Goal: Communication & Community: Answer question/provide support

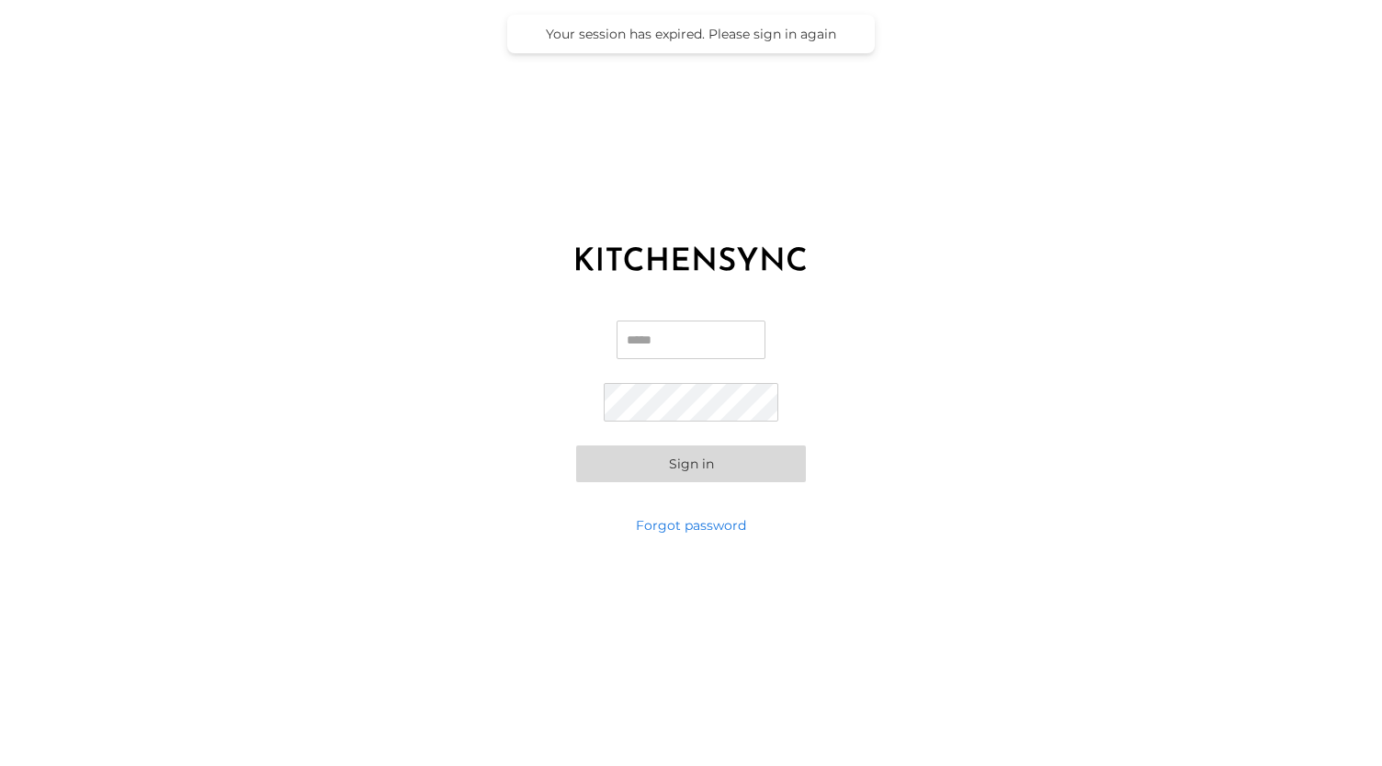
click at [721, 343] on input "Email" at bounding box center [691, 340] width 149 height 39
type input "**********"
click at [576, 445] on button "Sign in" at bounding box center [691, 463] width 230 height 37
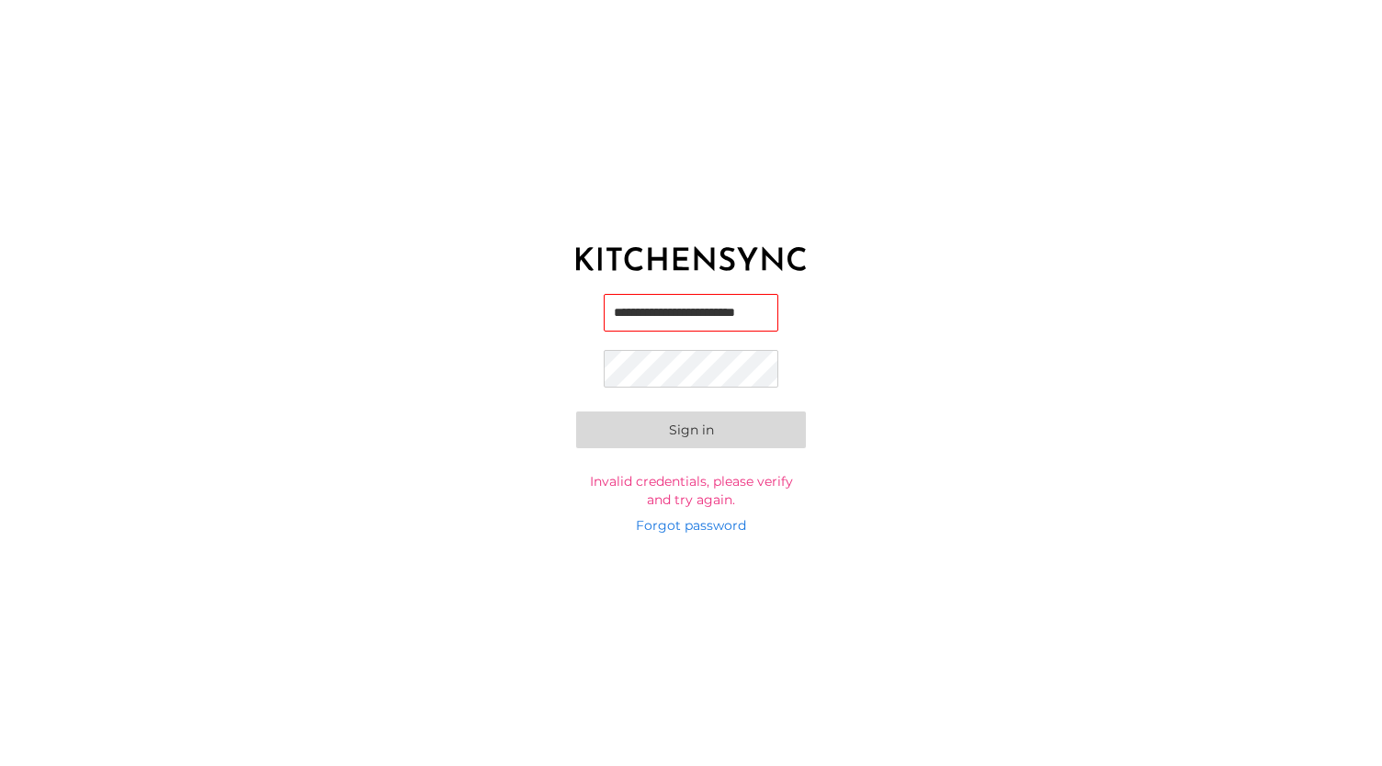
click at [576, 412] on button "Sign in" at bounding box center [691, 430] width 230 height 37
click at [674, 323] on input "**********" at bounding box center [692, 316] width 176 height 38
click at [576, 412] on button "Sign in" at bounding box center [691, 430] width 230 height 37
click at [678, 521] on link "Forgot password" at bounding box center [691, 525] width 110 height 18
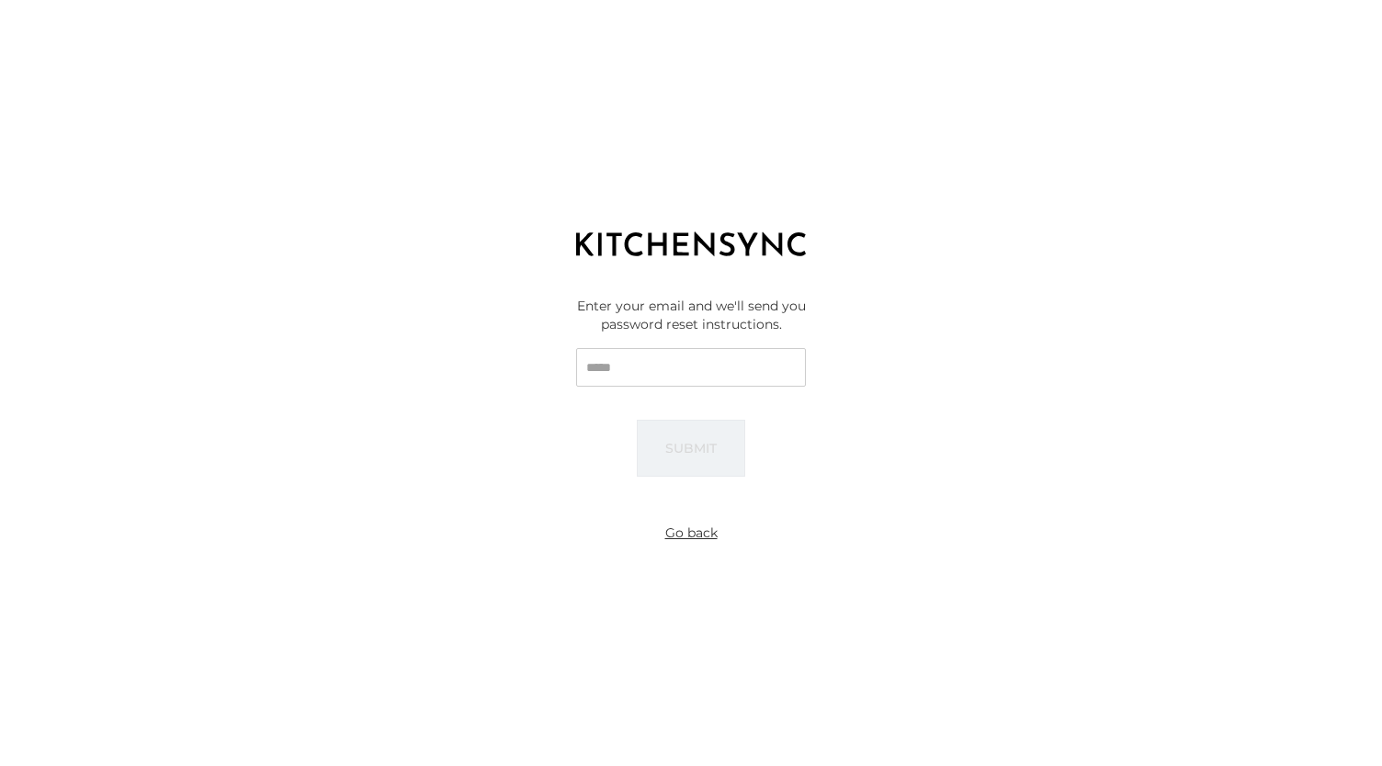
click at [656, 364] on input "Email" at bounding box center [691, 367] width 230 height 39
type input "**********"
click at [678, 456] on button "Submit" at bounding box center [691, 448] width 108 height 57
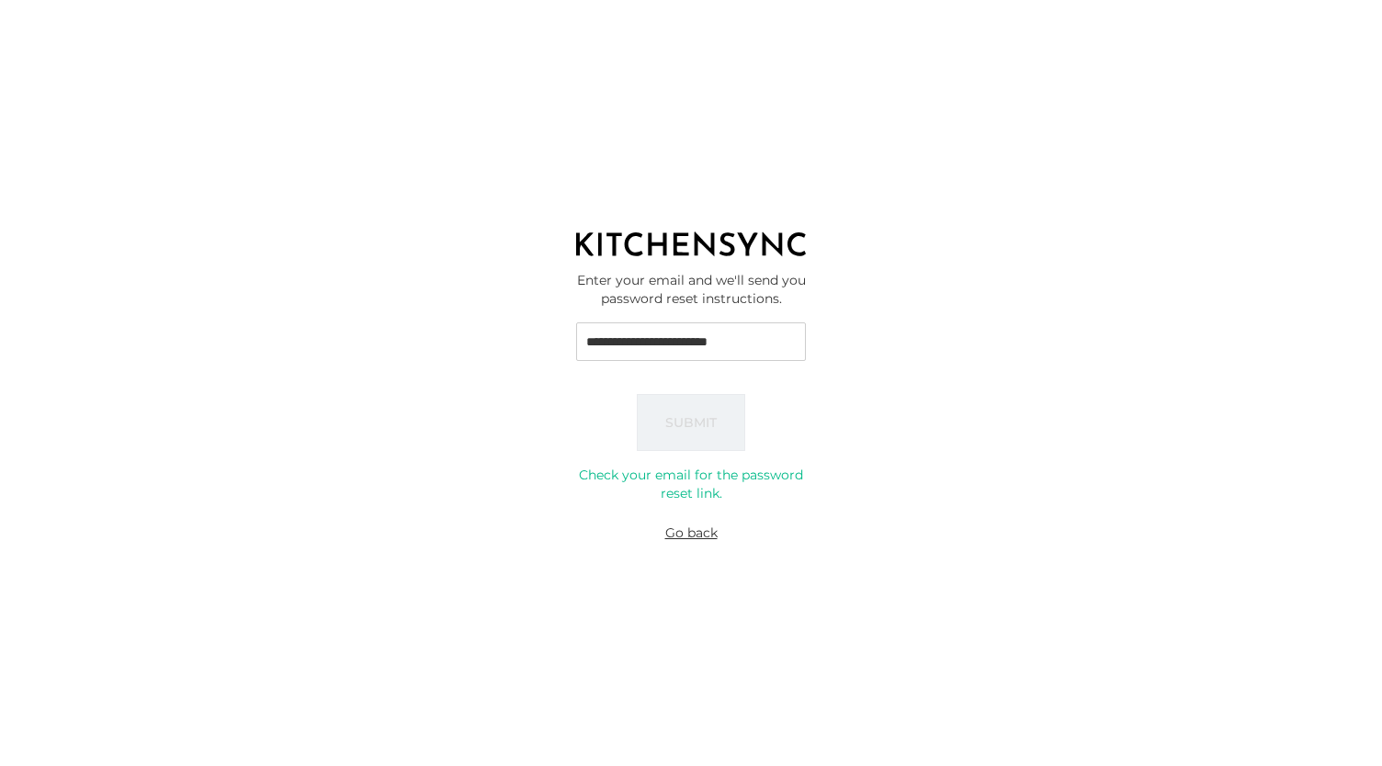
click at [699, 538] on button "Go back" at bounding box center [691, 532] width 67 height 33
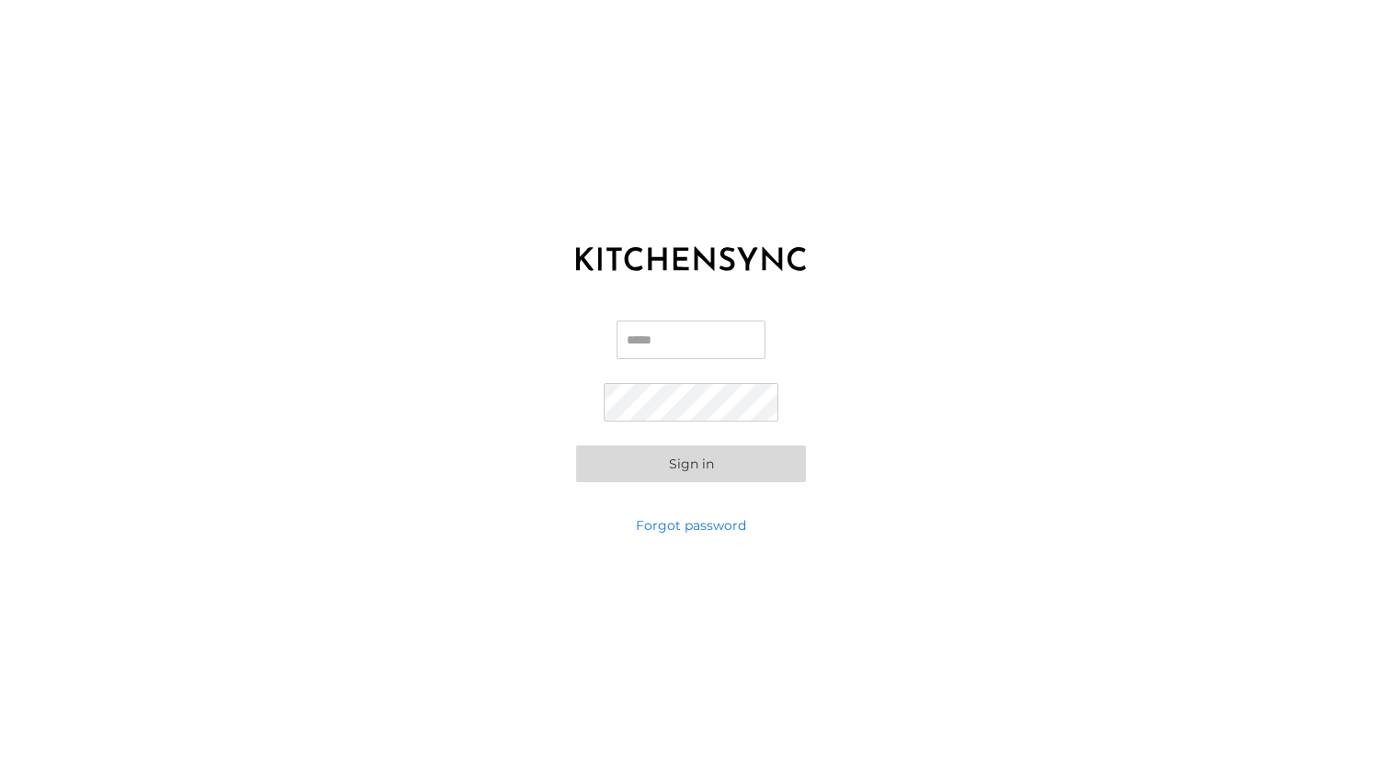
click at [658, 357] on input "Email" at bounding box center [691, 340] width 149 height 39
type input "**********"
click at [576, 445] on button "Sign in" at bounding box center [691, 463] width 230 height 37
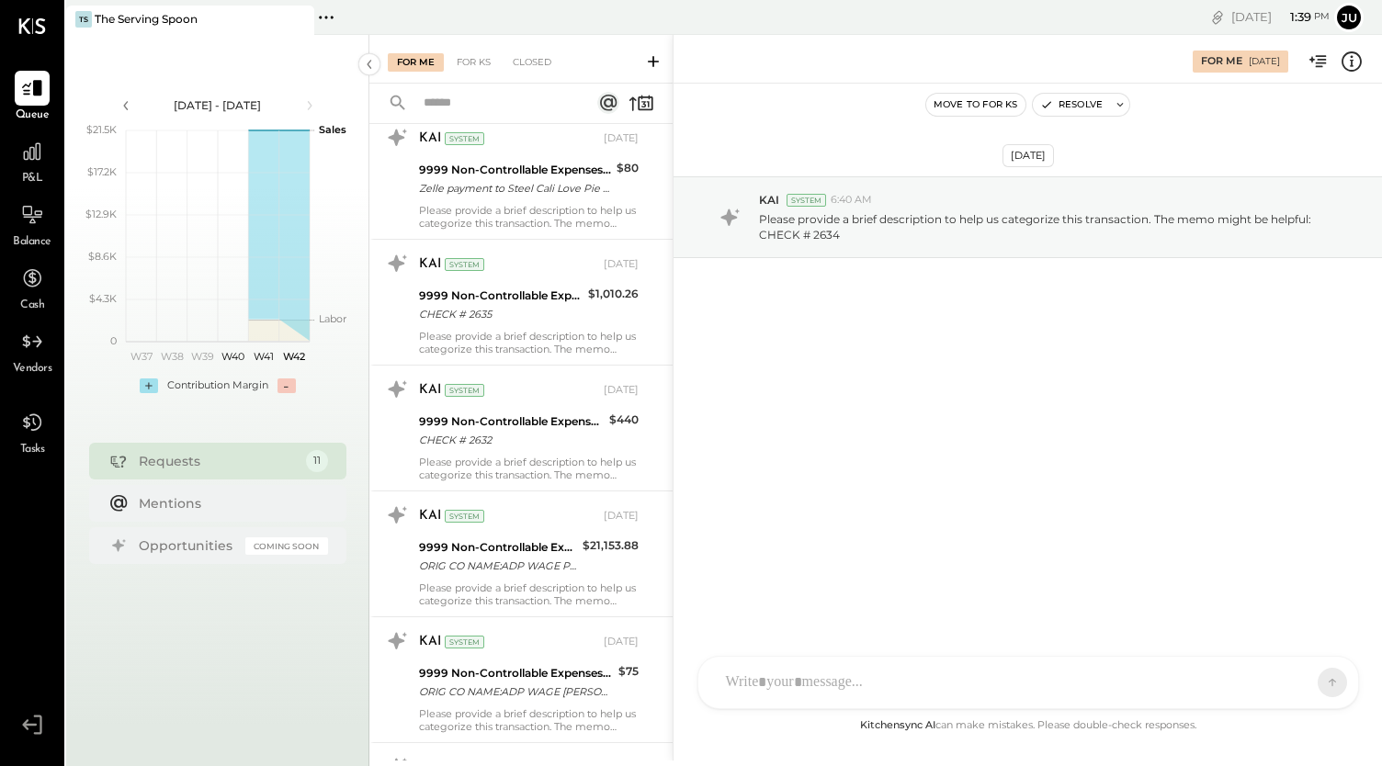
scroll to position [844, 0]
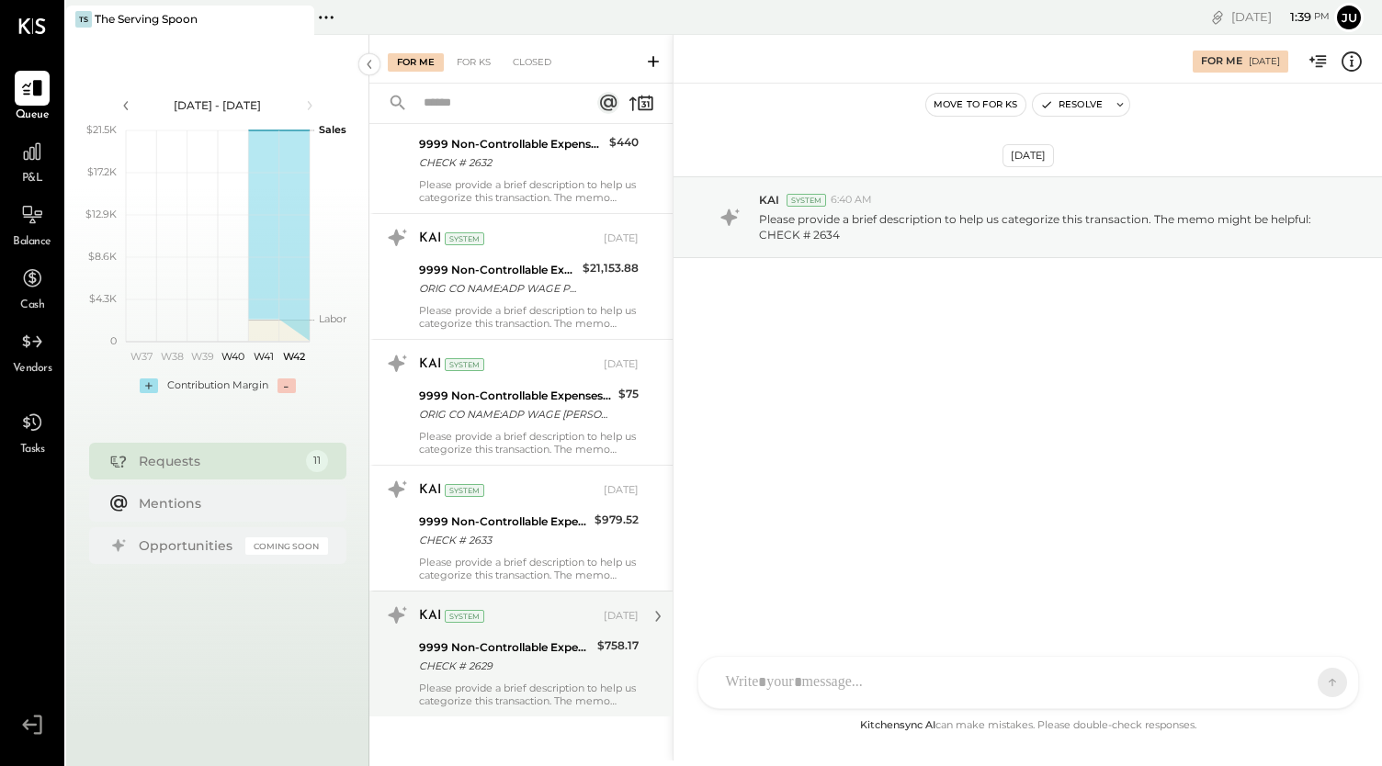
click at [500, 683] on div "Please provide a brief description to help us categorize this transaction. The …" at bounding box center [529, 695] width 220 height 26
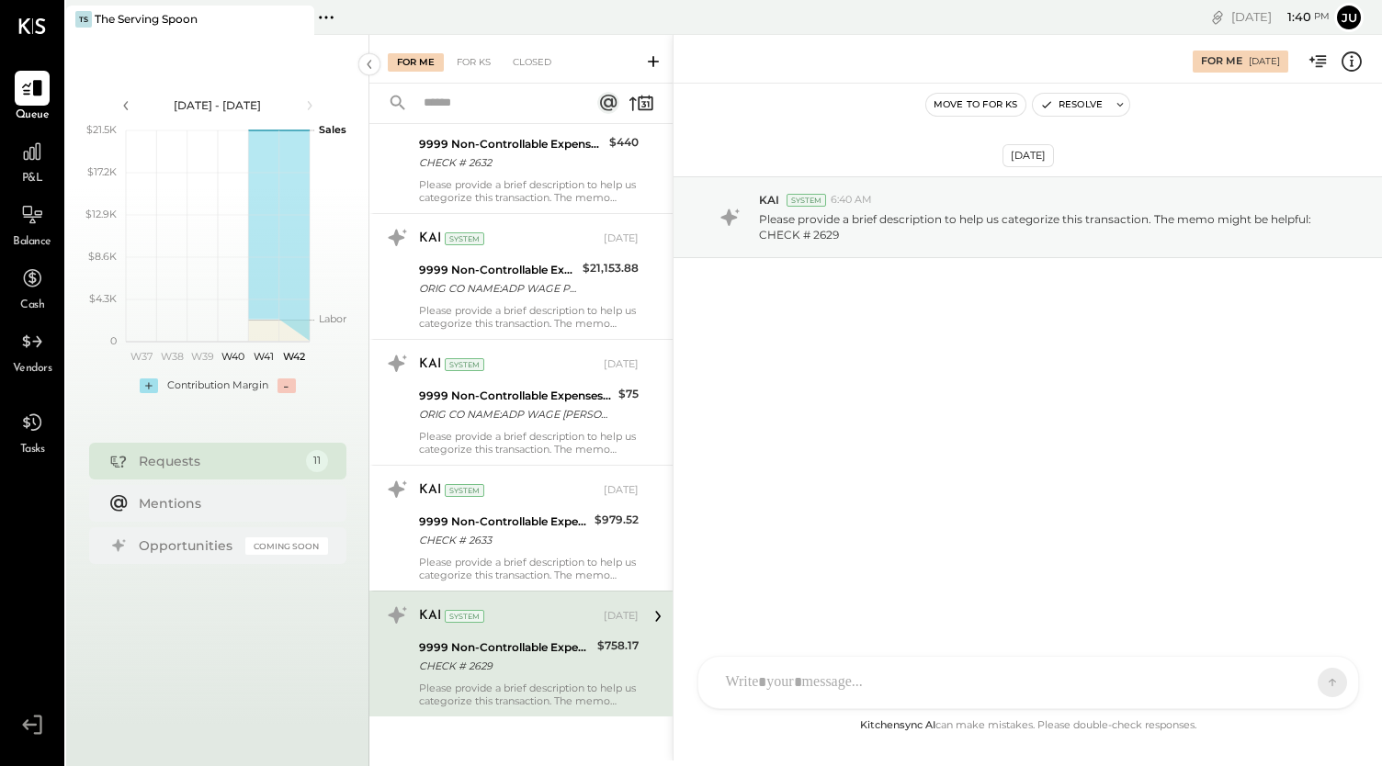
click at [842, 696] on div "DS [PERSON_NAME] [PERSON_NAME] [PERSON_NAME] [PERSON_NAME] Use Shift + Return t…" at bounding box center [1028, 682] width 662 height 53
click at [1301, 691] on icon at bounding box center [1296, 682] width 18 height 18
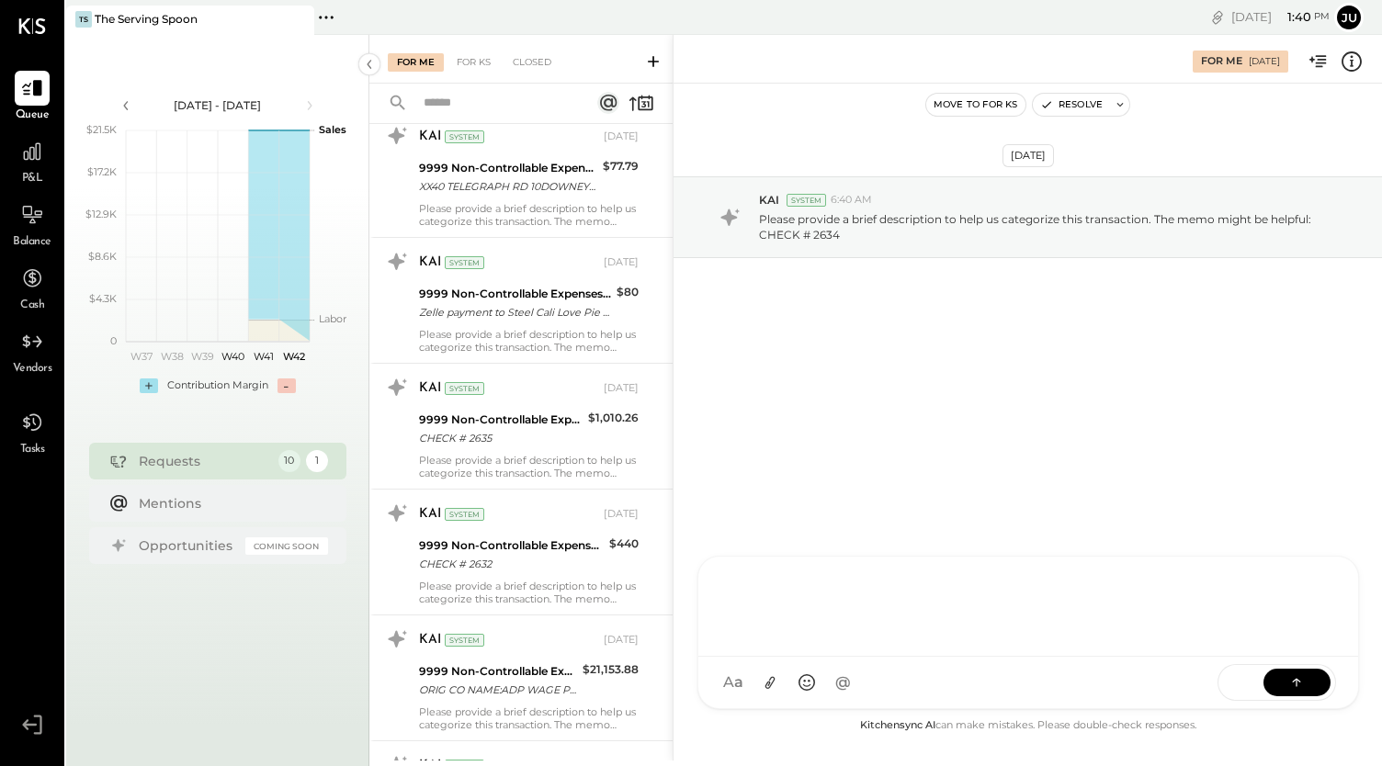
scroll to position [719, 0]
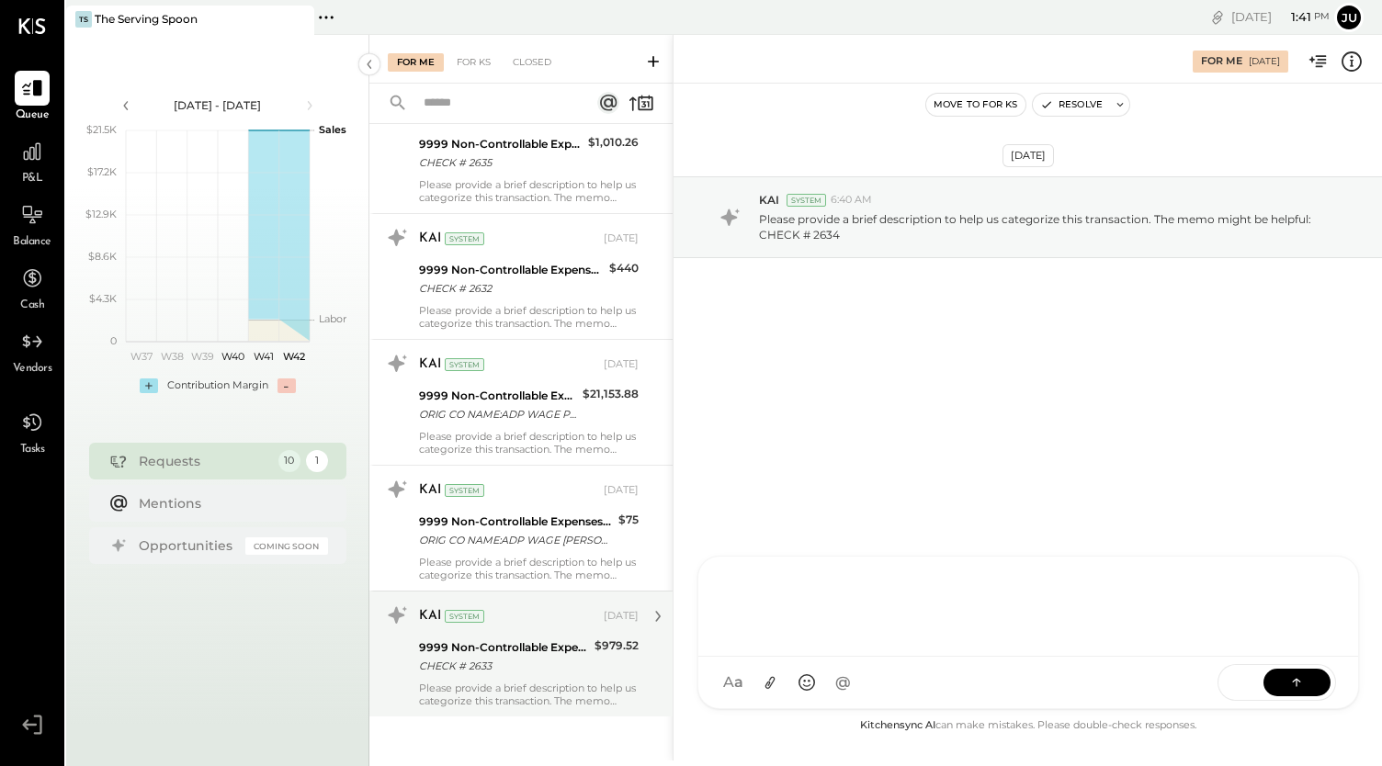
click at [542, 672] on div "9999 Non-Controllable Expenses:Other Income and Expenses:To Be Classified P&L C…" at bounding box center [504, 657] width 170 height 40
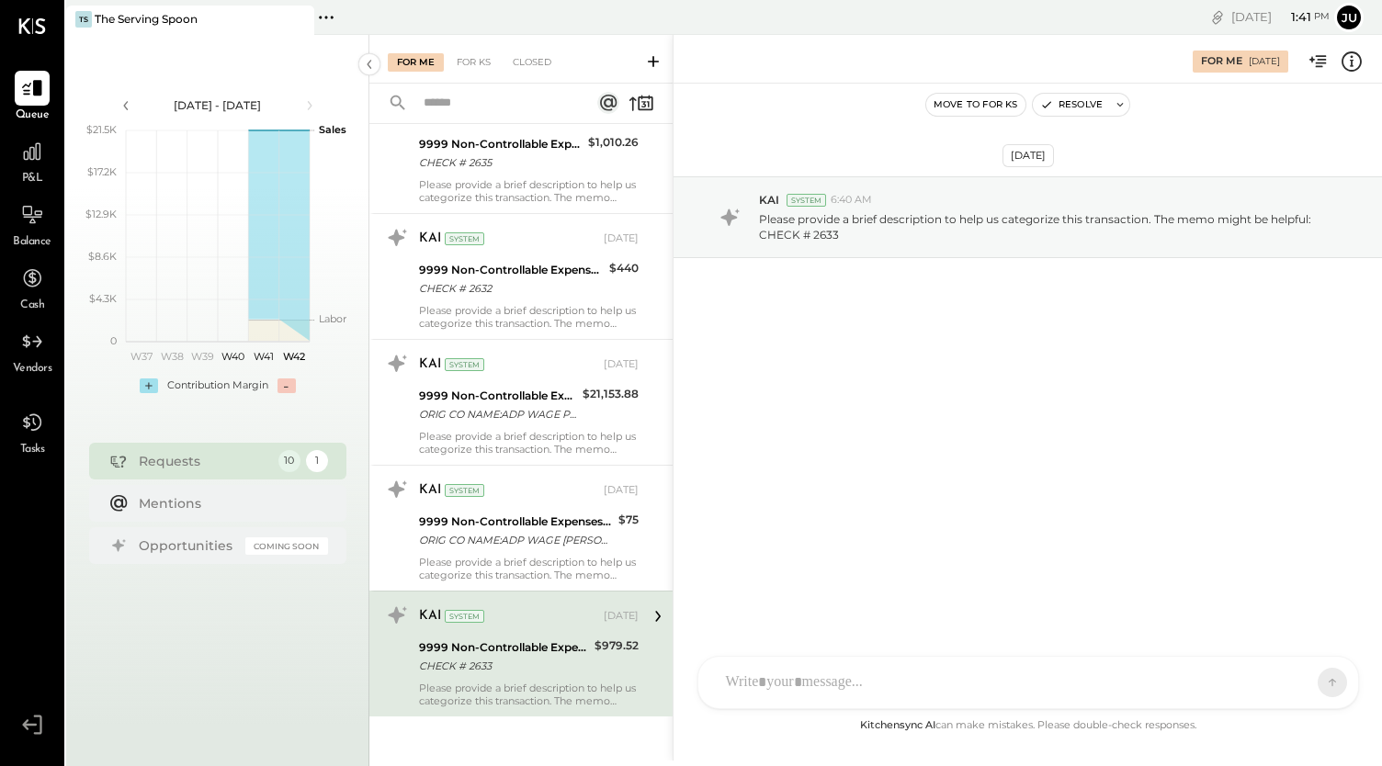
click at [857, 689] on div at bounding box center [1012, 683] width 591 height 40
click at [1290, 677] on icon at bounding box center [1296, 682] width 18 height 18
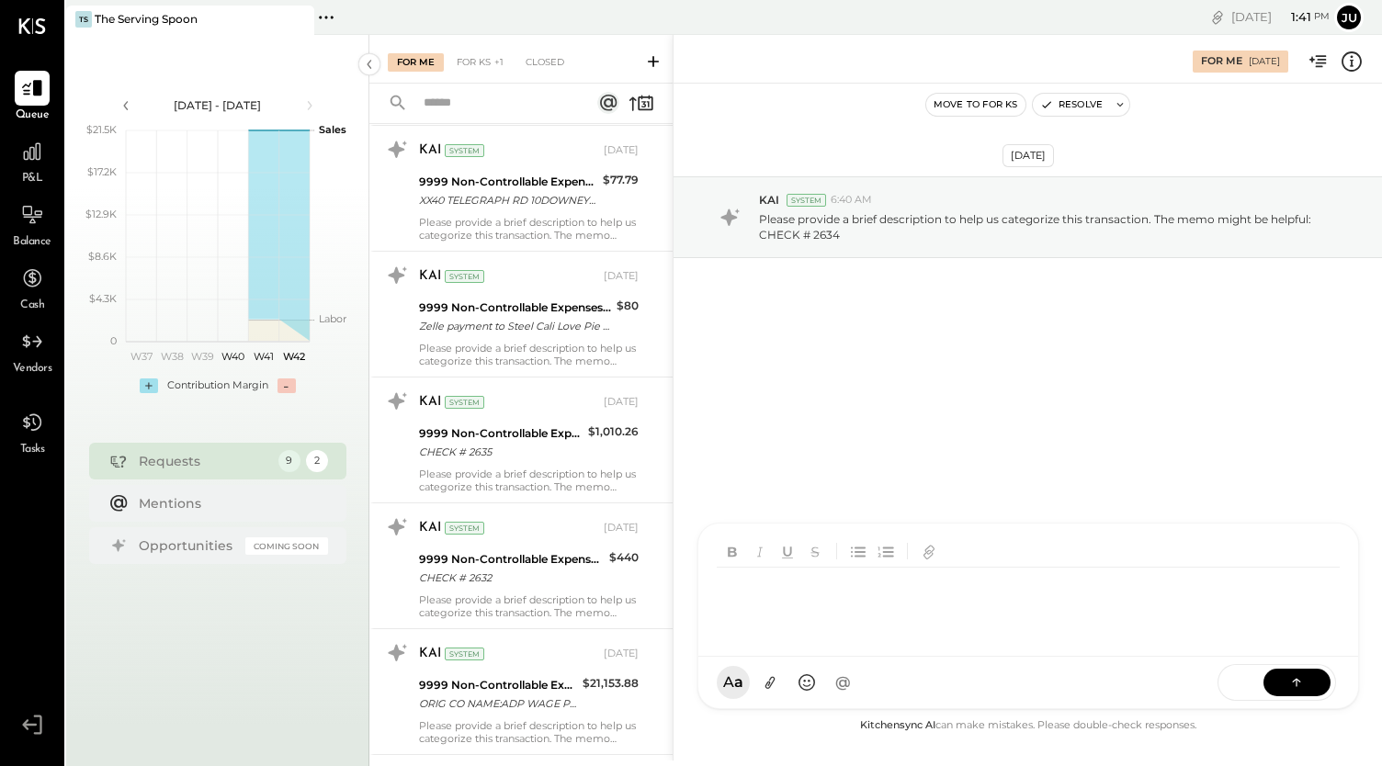
scroll to position [594, 0]
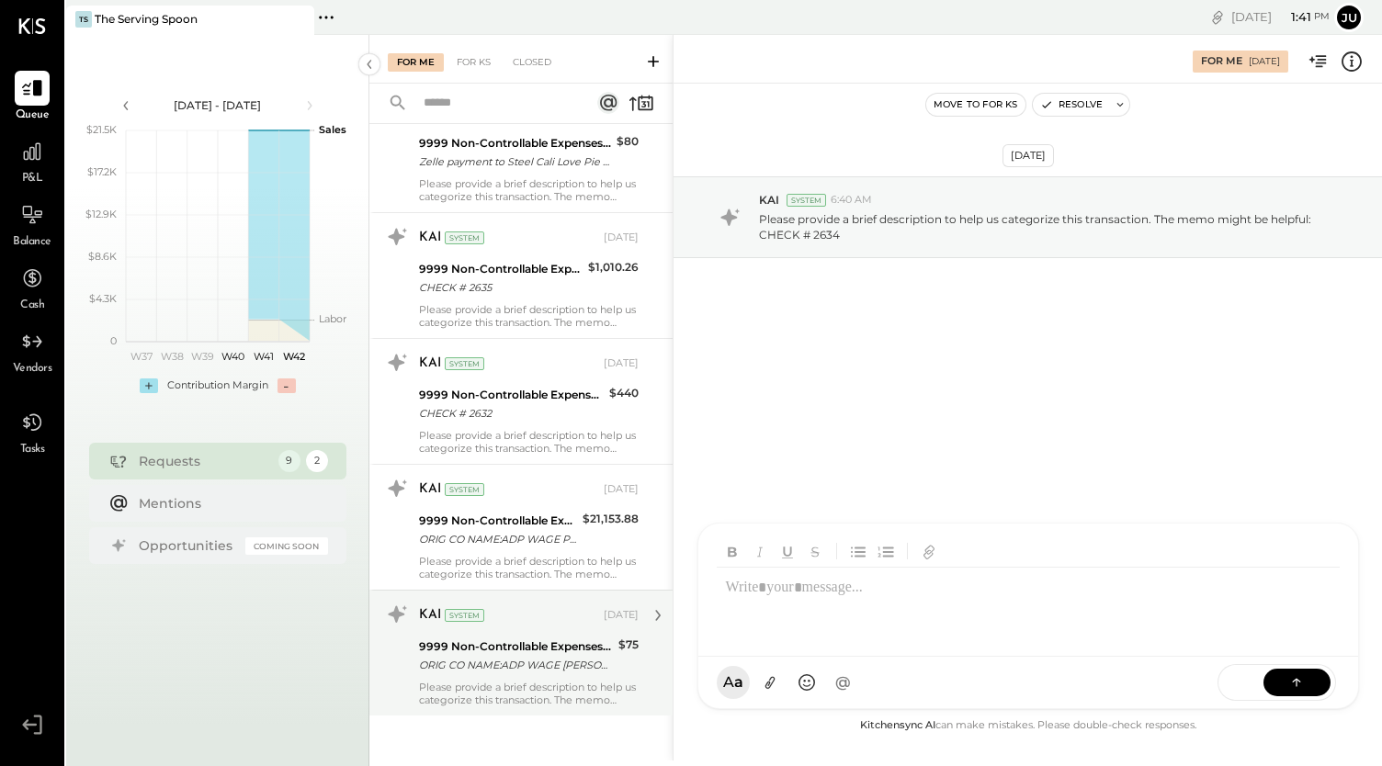
click at [496, 681] on div "Please provide a brief description to help us categorize this transaction. The …" at bounding box center [529, 694] width 220 height 26
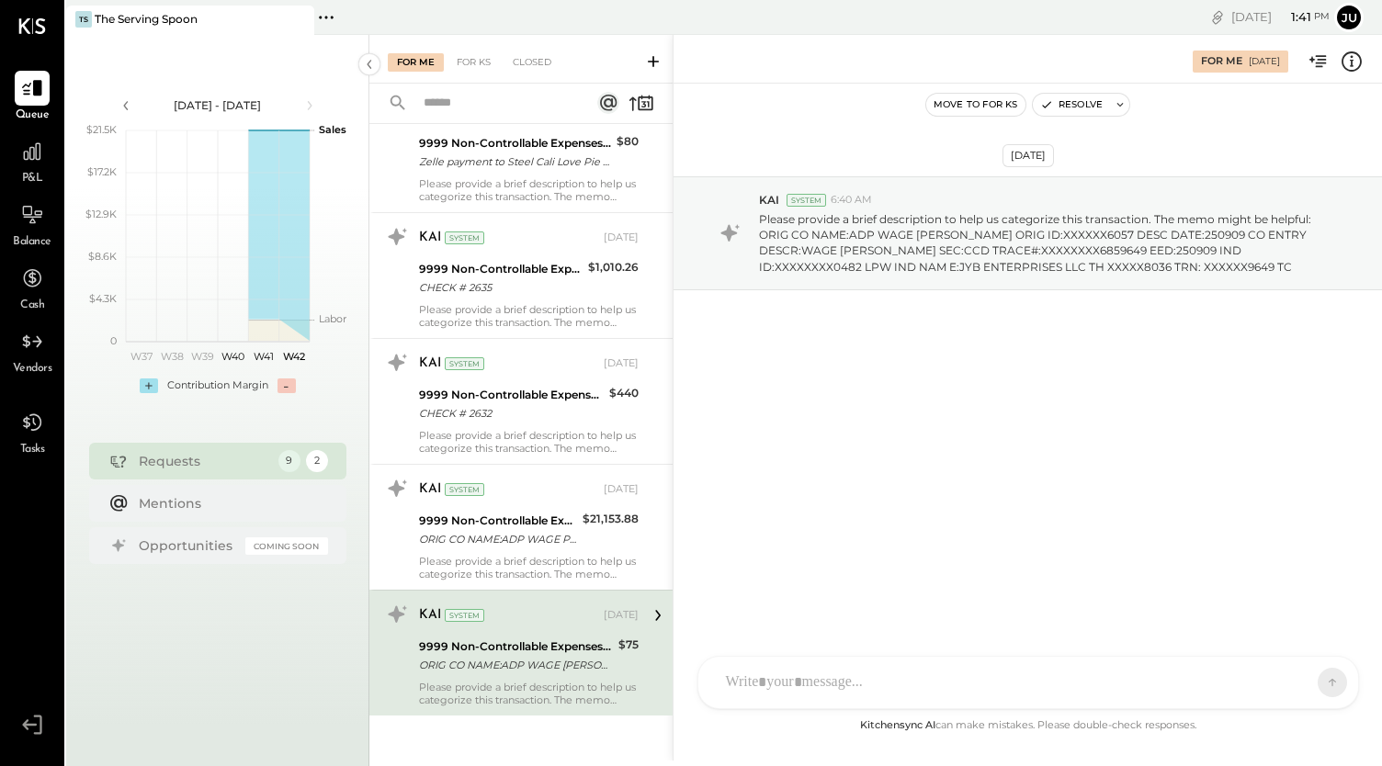
click at [804, 676] on div at bounding box center [1028, 682] width 660 height 51
click at [1310, 683] on button at bounding box center [1296, 682] width 67 height 28
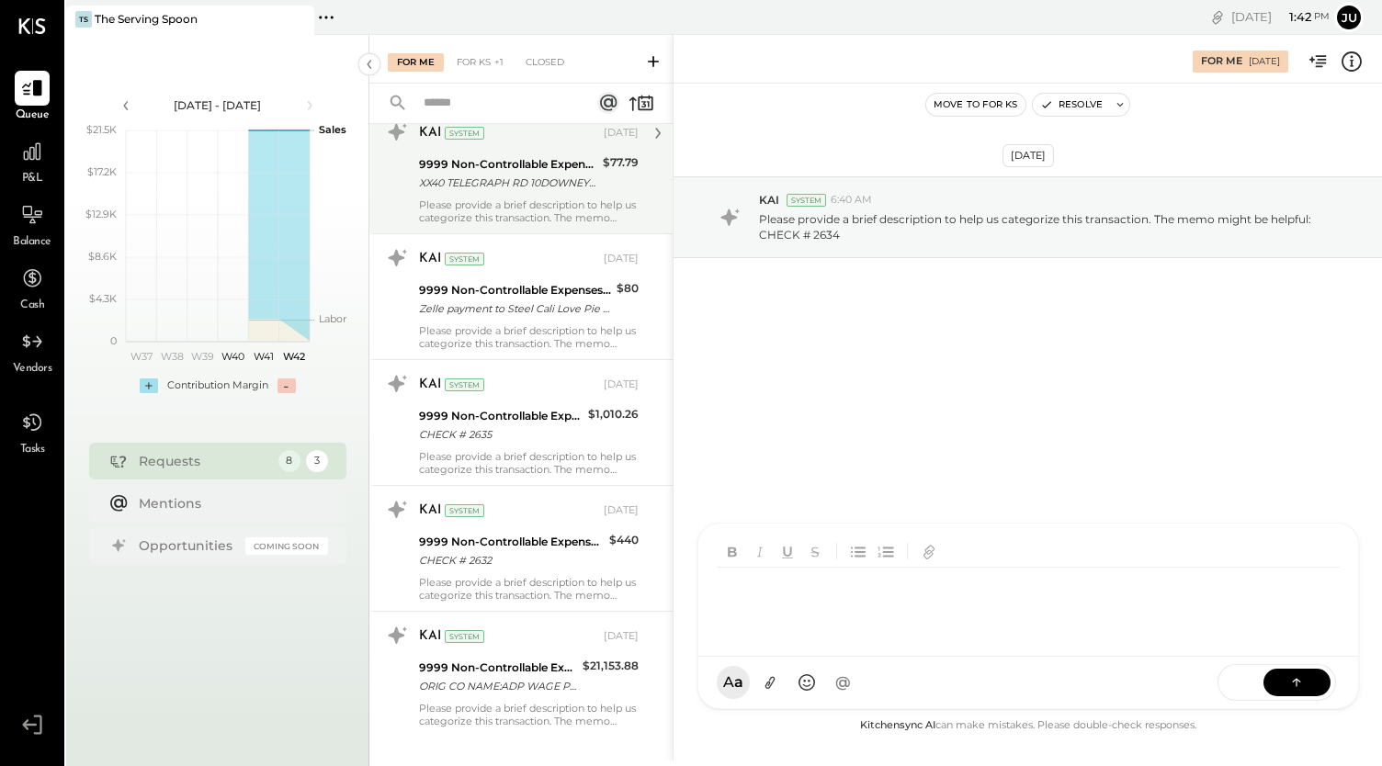
scroll to position [468, 0]
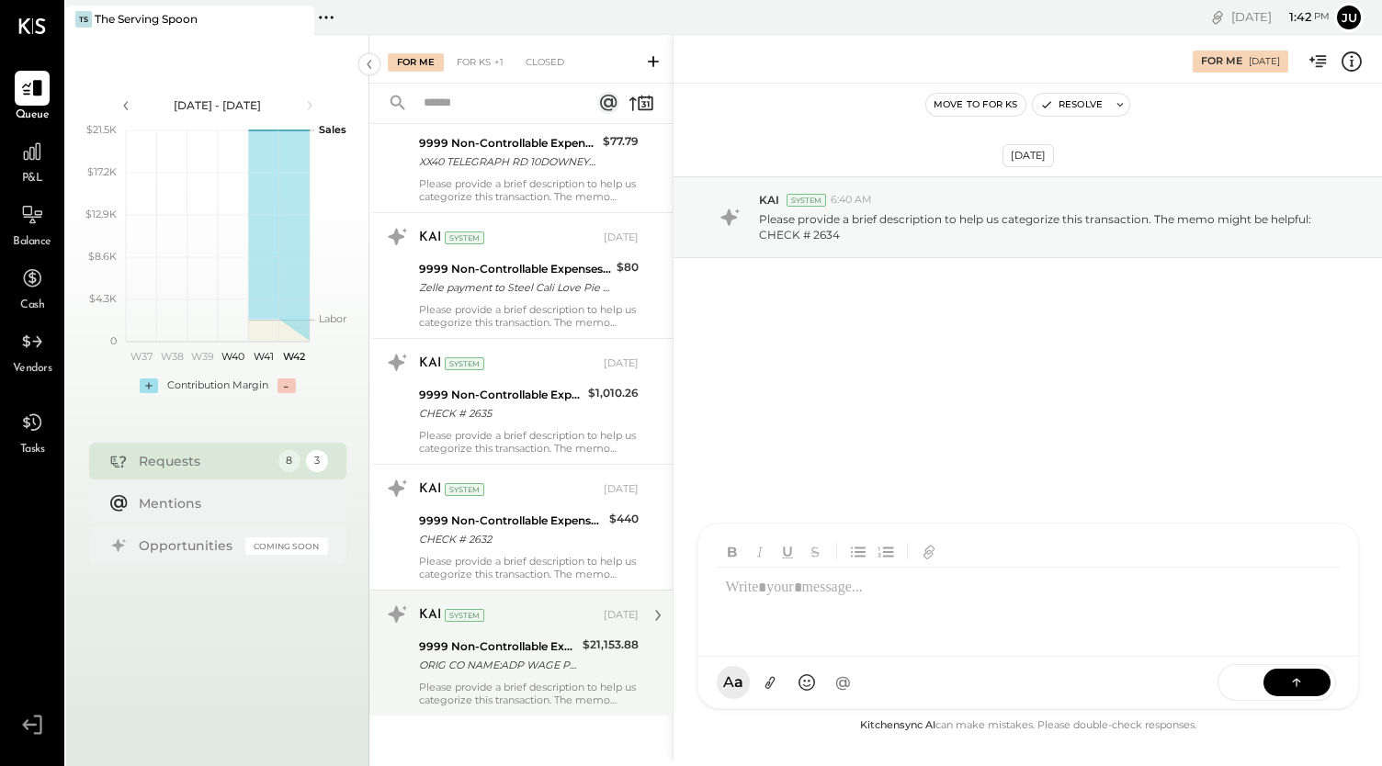
click at [513, 670] on div "ORIG CO NAME:ADP WAGE PAY ORIG ID:XXXXXX6057 DESC DATE:250909 CO ENTRY DESCR:WA…" at bounding box center [498, 665] width 158 height 18
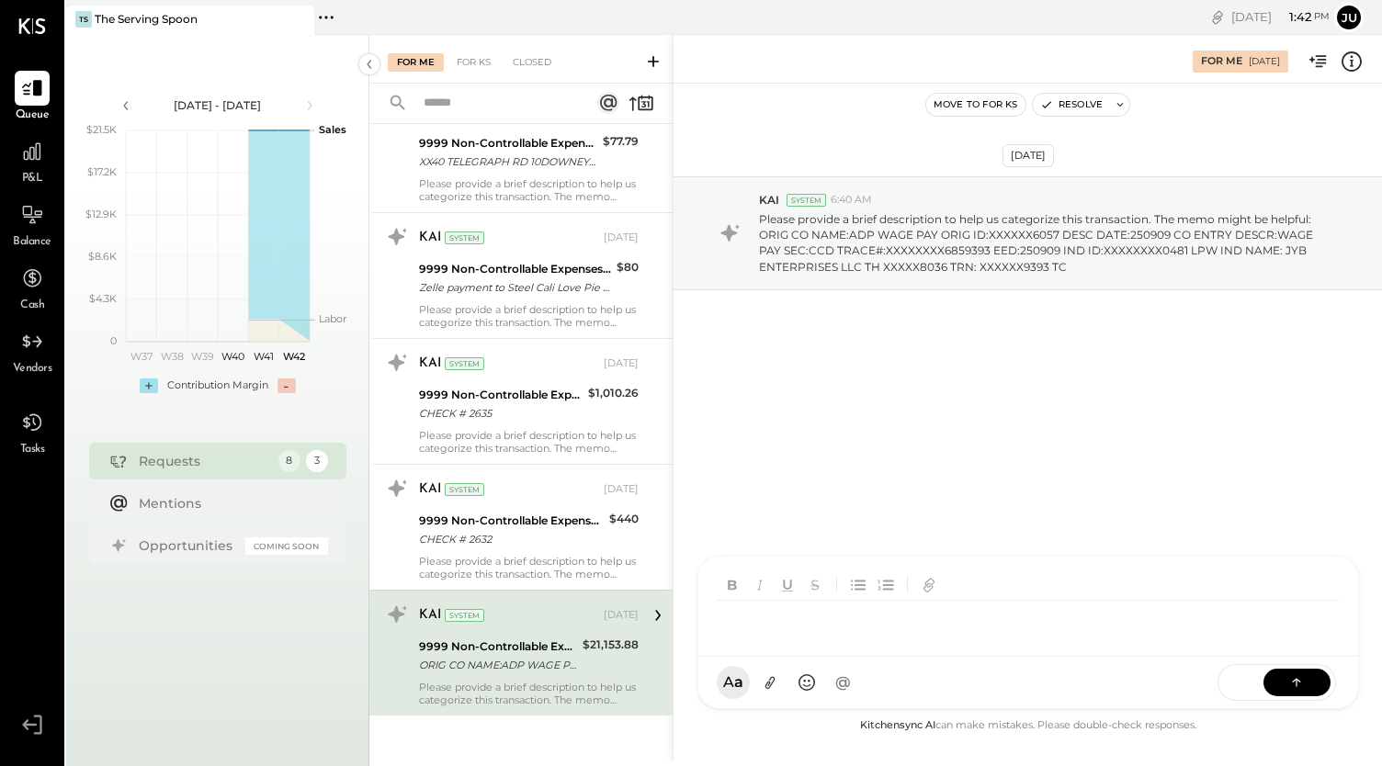
click at [872, 657] on div at bounding box center [1028, 607] width 660 height 100
click at [1276, 674] on button at bounding box center [1296, 682] width 67 height 28
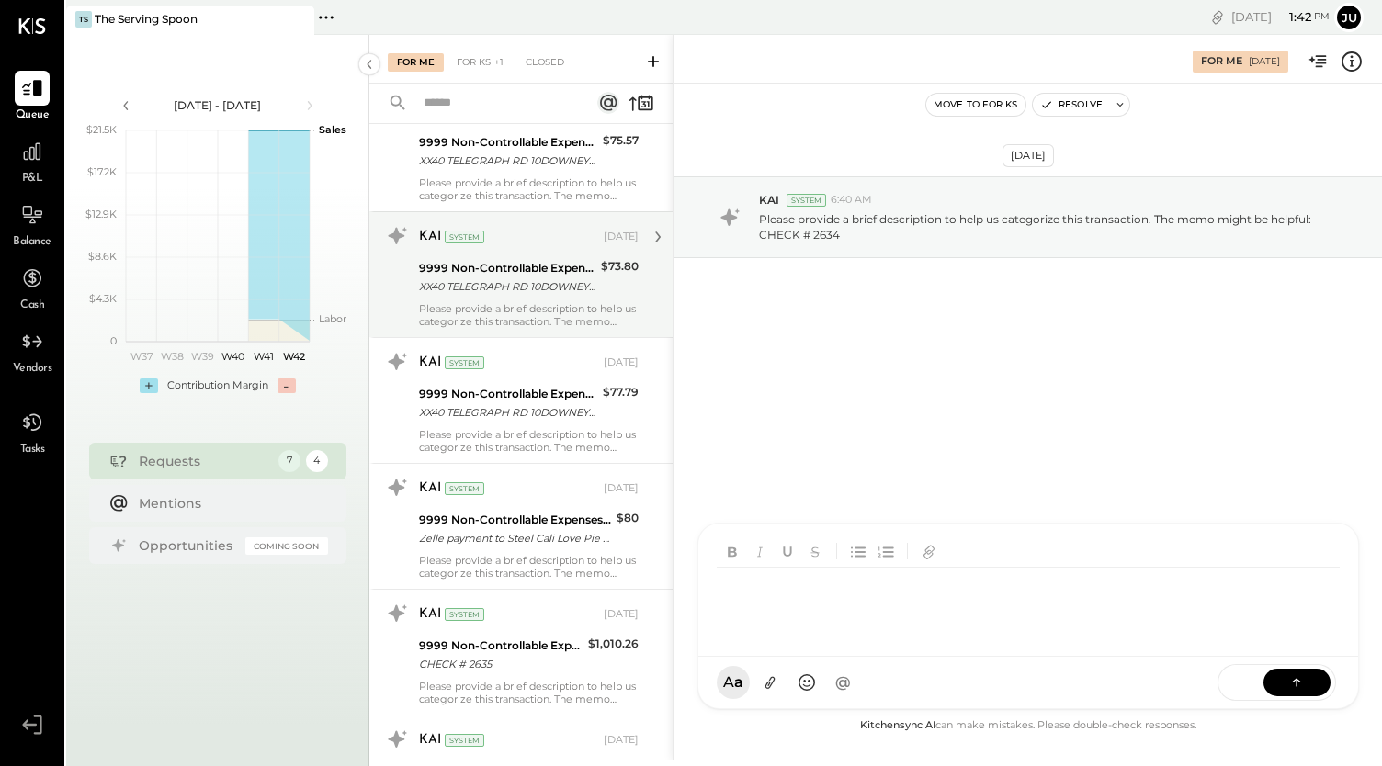
scroll to position [342, 0]
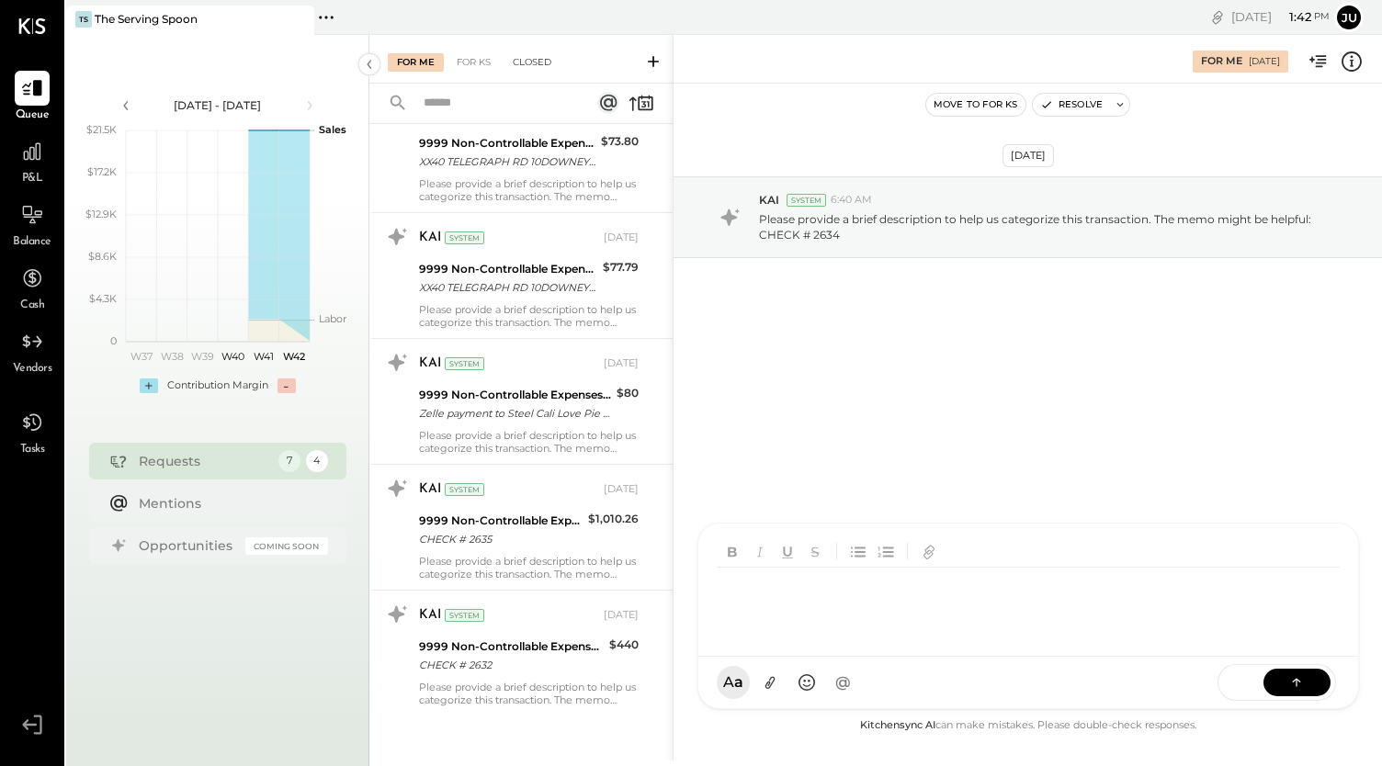
click at [522, 57] on div "Closed" at bounding box center [532, 62] width 57 height 18
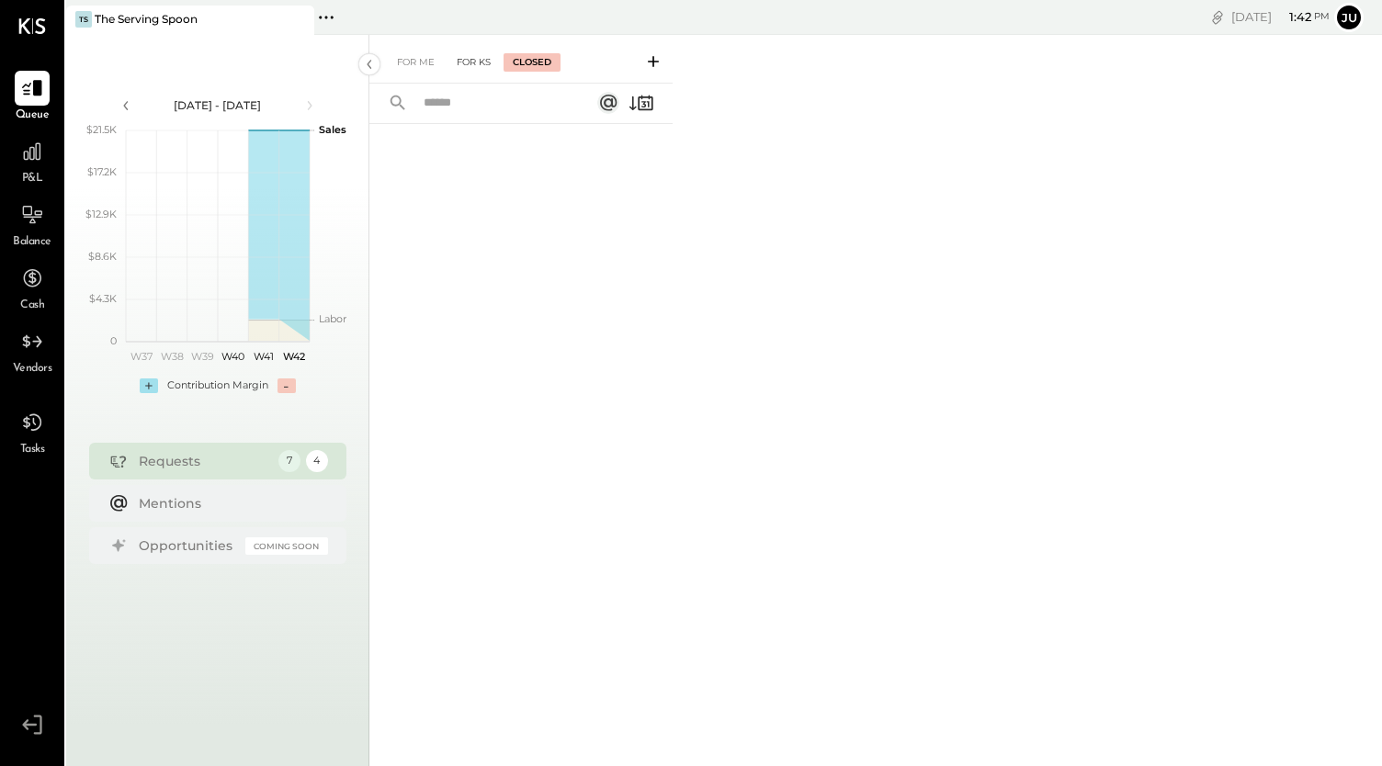
click at [470, 69] on div "For KS" at bounding box center [473, 62] width 52 height 18
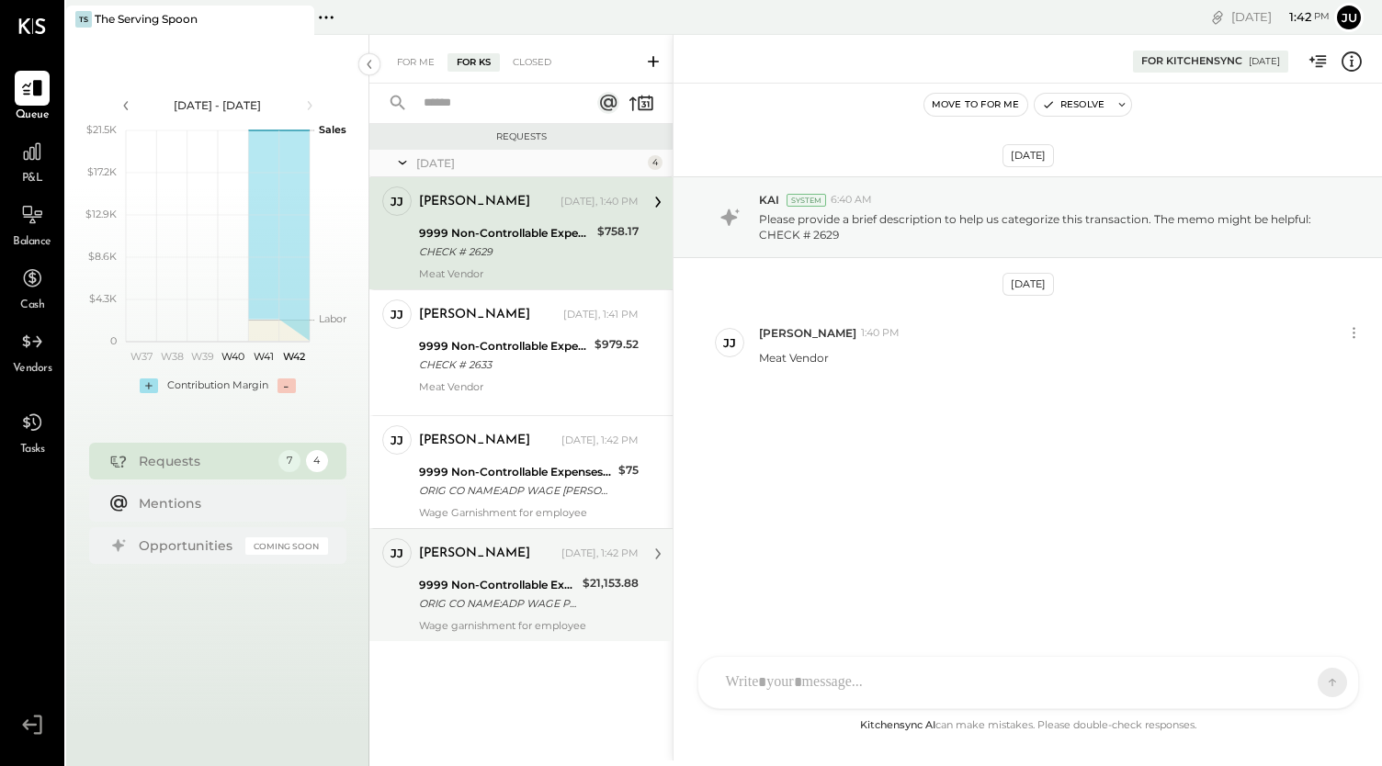
click at [573, 591] on div "9999 Non-Controllable Expenses:Other Income and Expenses:To Be Classified P&L" at bounding box center [498, 585] width 158 height 18
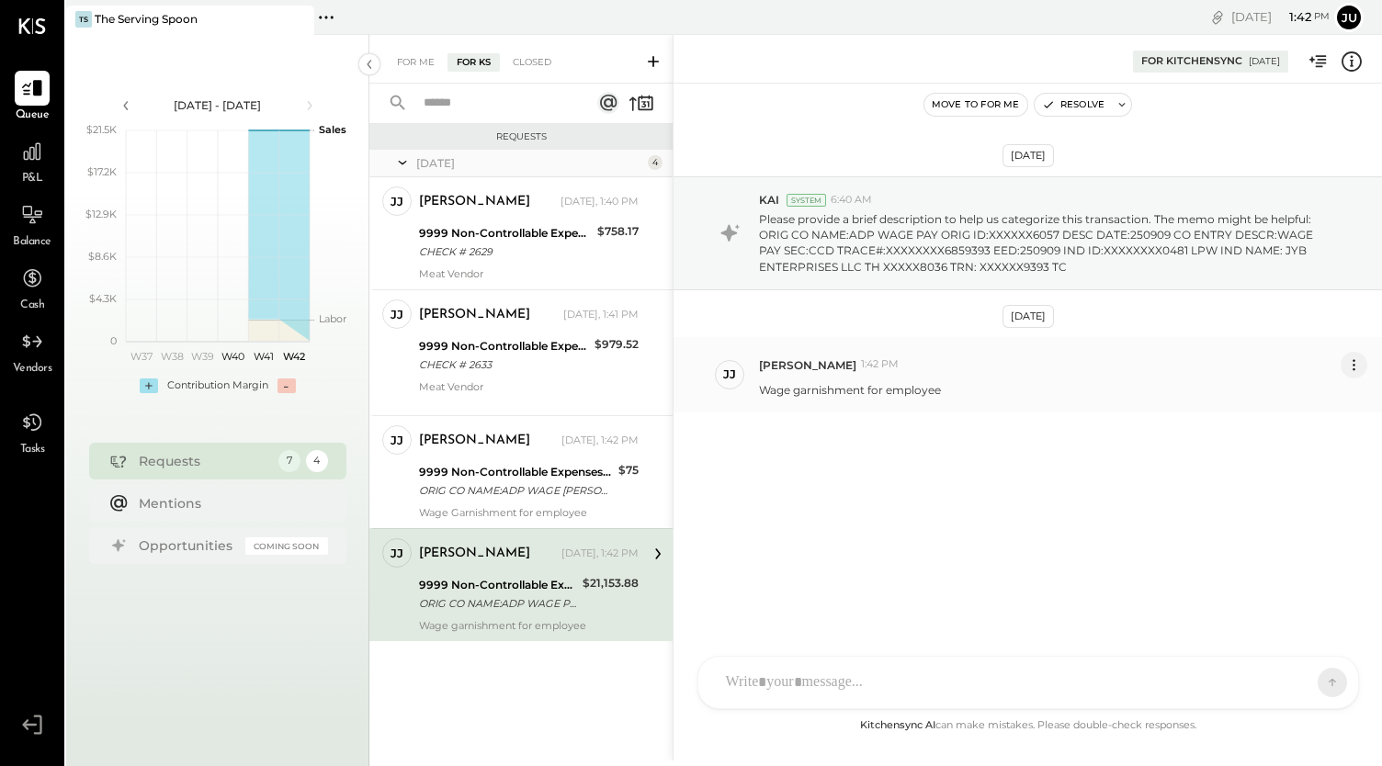
click at [1354, 359] on icon at bounding box center [1353, 365] width 19 height 19
click at [1309, 418] on button "Delete Message..." at bounding box center [1305, 427] width 124 height 30
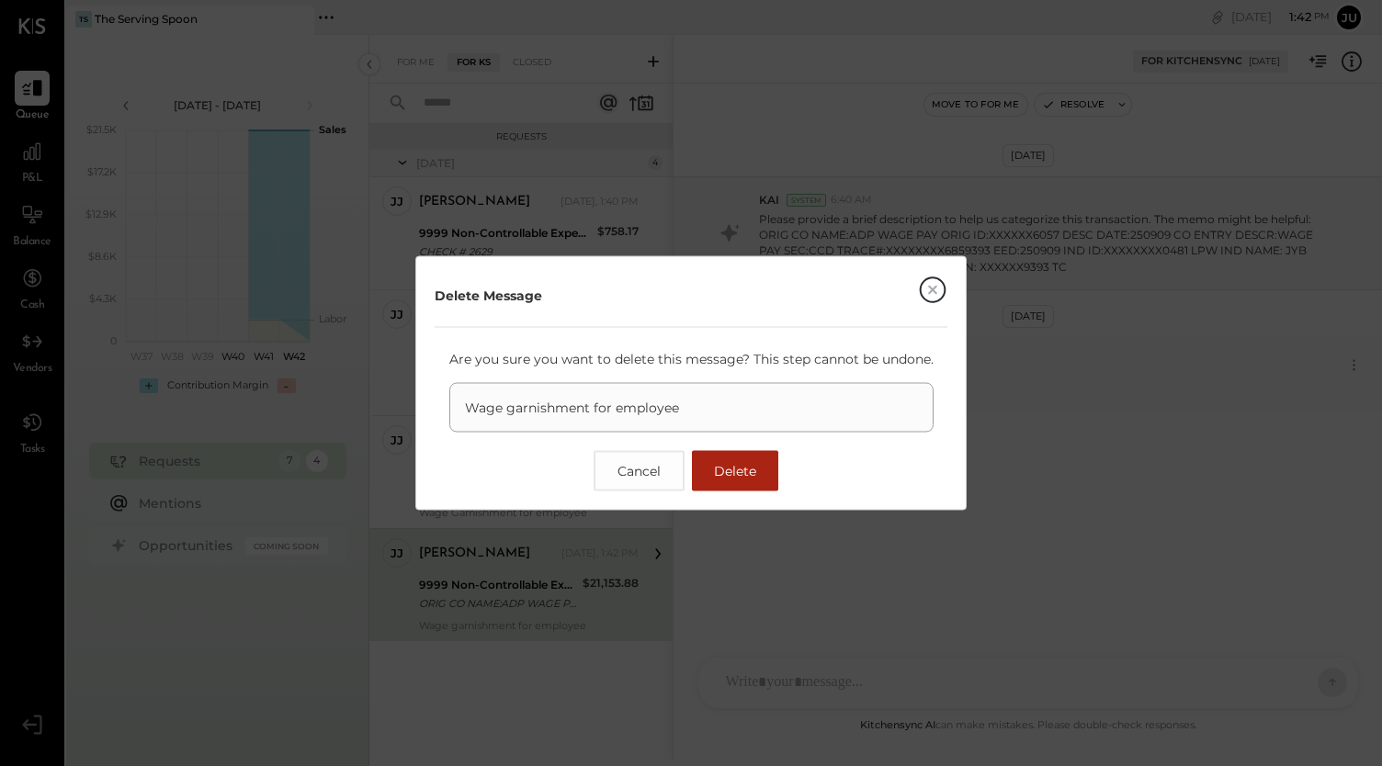
click at [735, 460] on button "Delete" at bounding box center [735, 471] width 86 height 40
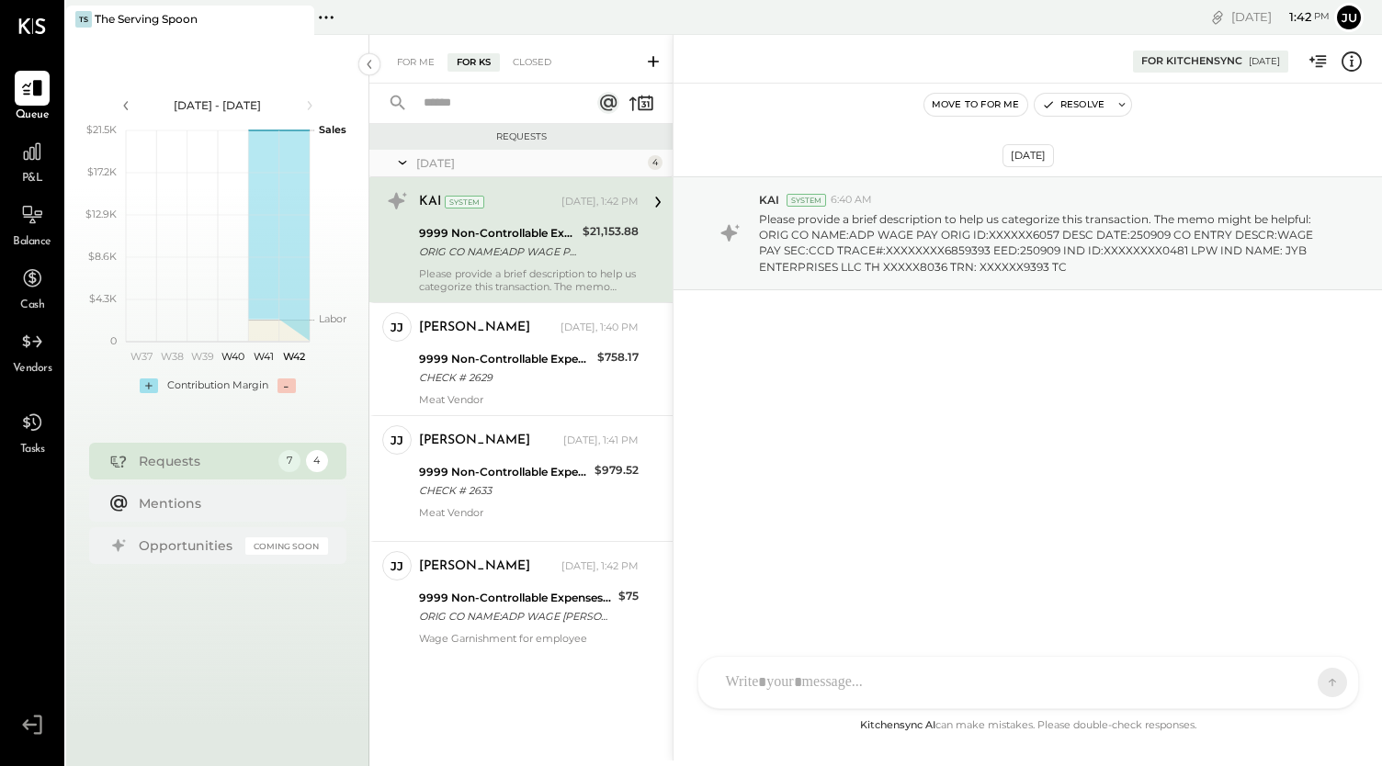
click at [591, 260] on div "$21,153.88" at bounding box center [611, 242] width 56 height 40
click at [823, 690] on div "DS [PERSON_NAME] [PERSON_NAME] [PERSON_NAME] [PERSON_NAME] Use Shift + Return t…" at bounding box center [1028, 682] width 662 height 53
click at [1308, 675] on button at bounding box center [1296, 682] width 67 height 28
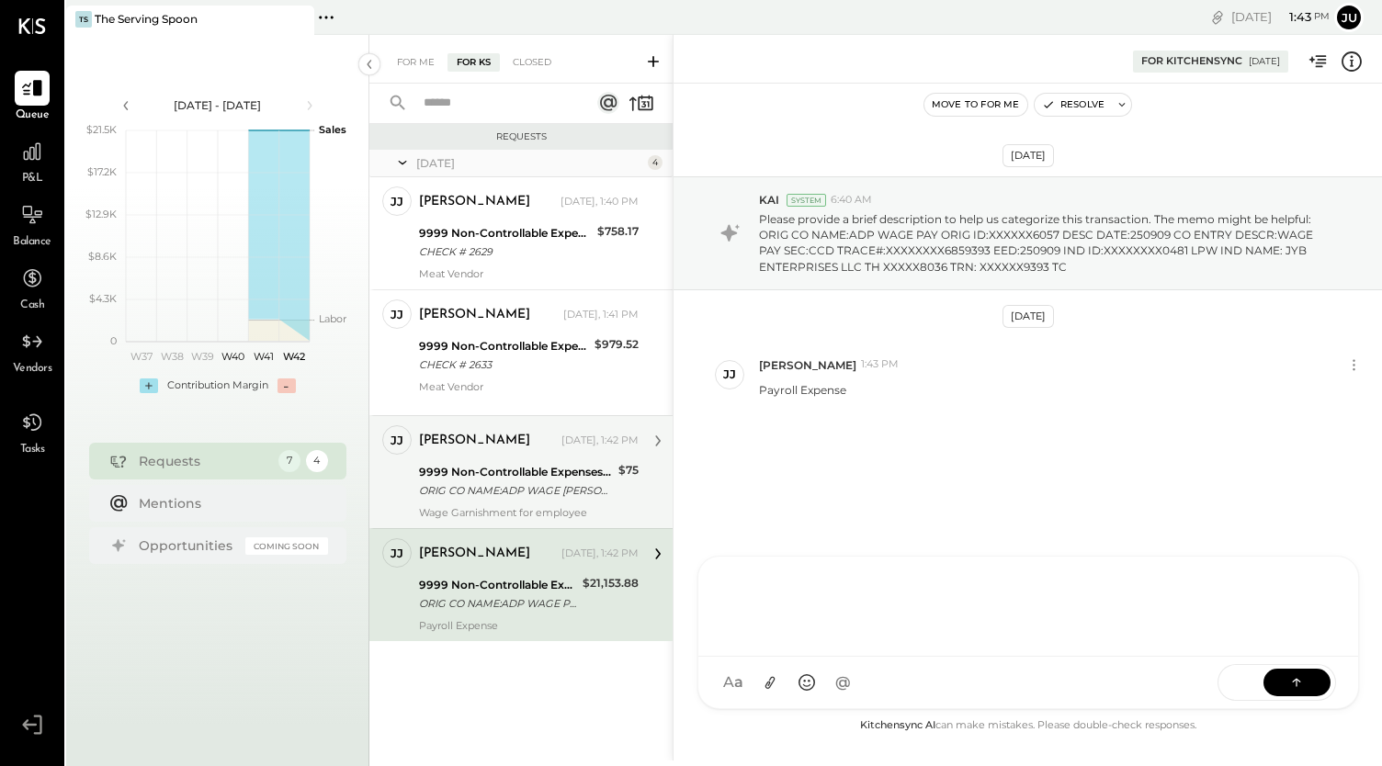
click at [572, 484] on div "ORIG CO NAME:ADP WAGE [PERSON_NAME] ORIG ID:XXXXXX6057 DESC DATE:250909 CO ENTR…" at bounding box center [516, 490] width 194 height 18
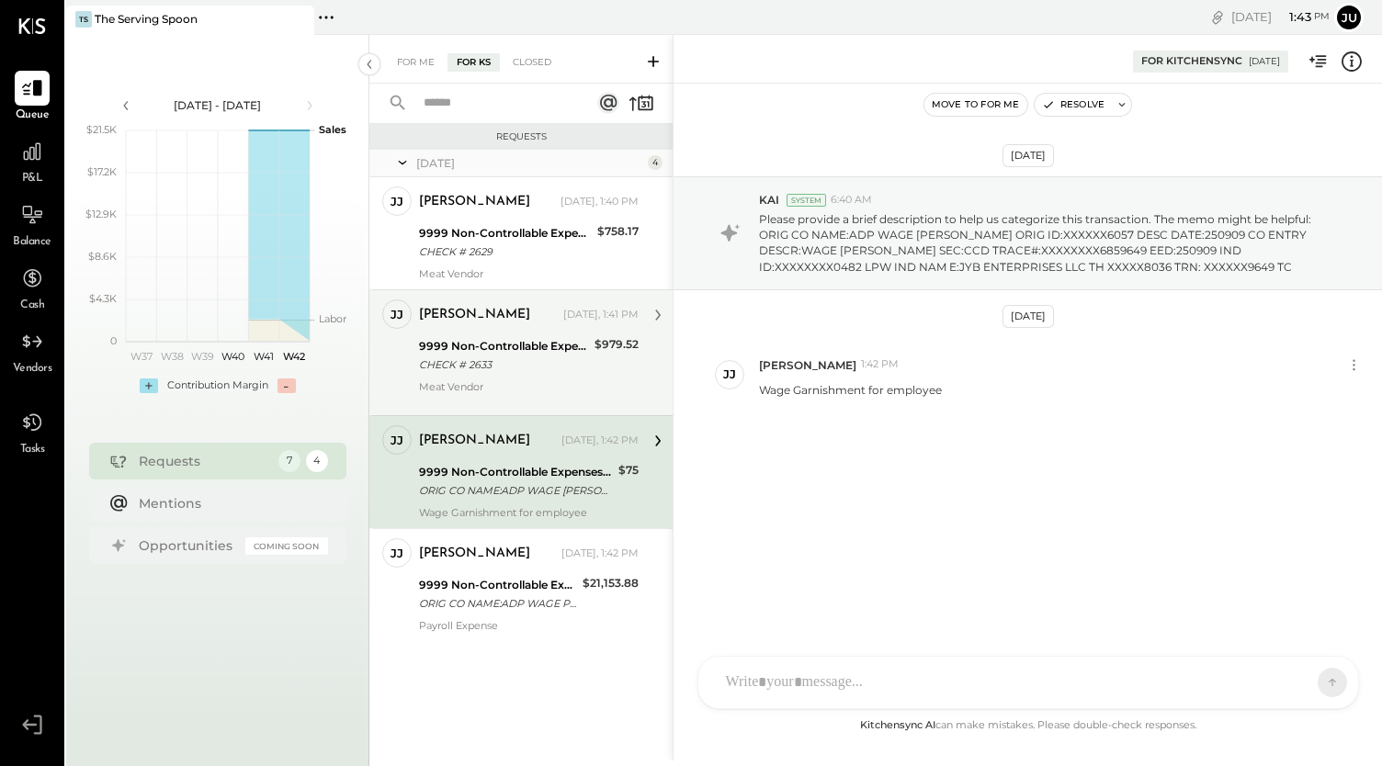
click at [560, 374] on div "9999 Non-Controllable Expenses:Other Income and Expenses:To Be Classified P&L C…" at bounding box center [504, 355] width 170 height 40
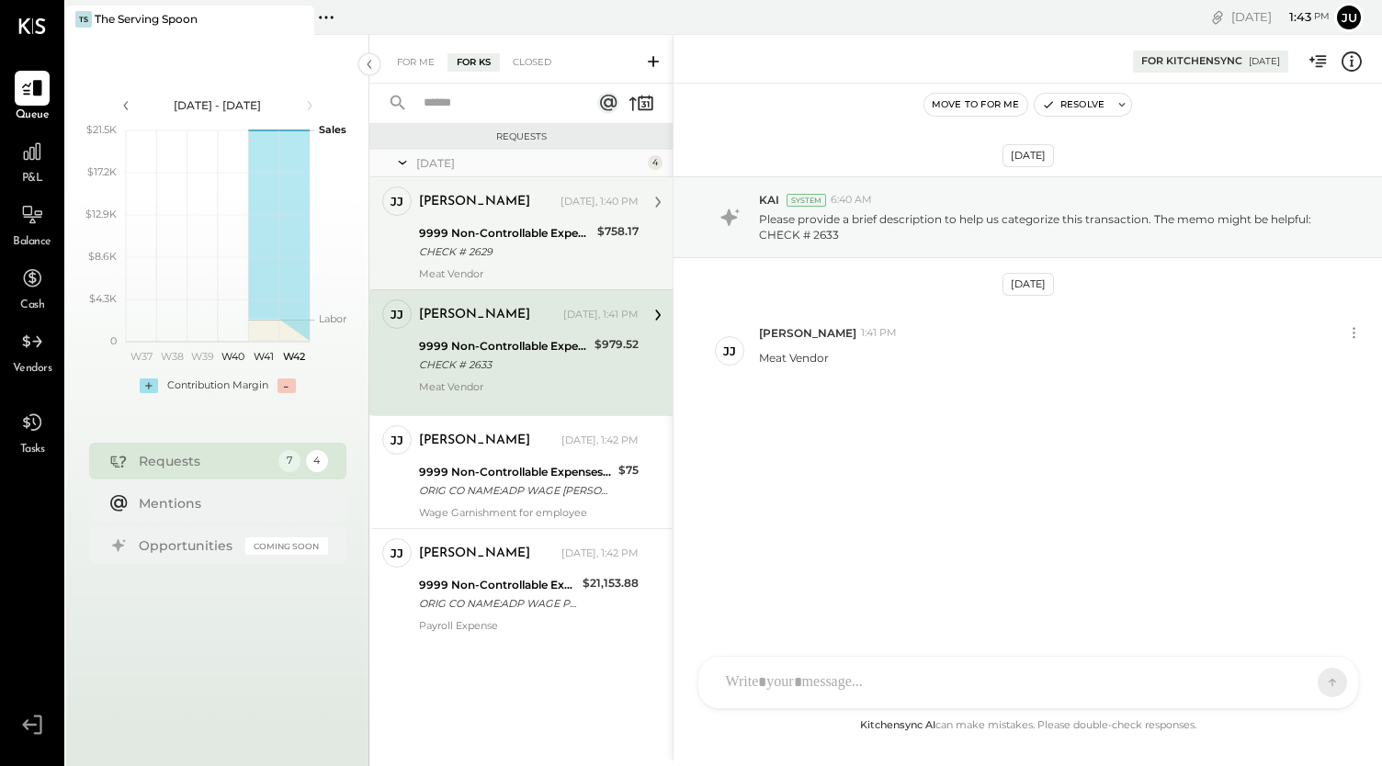
click at [540, 228] on div "9999 Non-Controllable Expenses:Other Income and Expenses:To Be Classified P&L" at bounding box center [505, 233] width 173 height 18
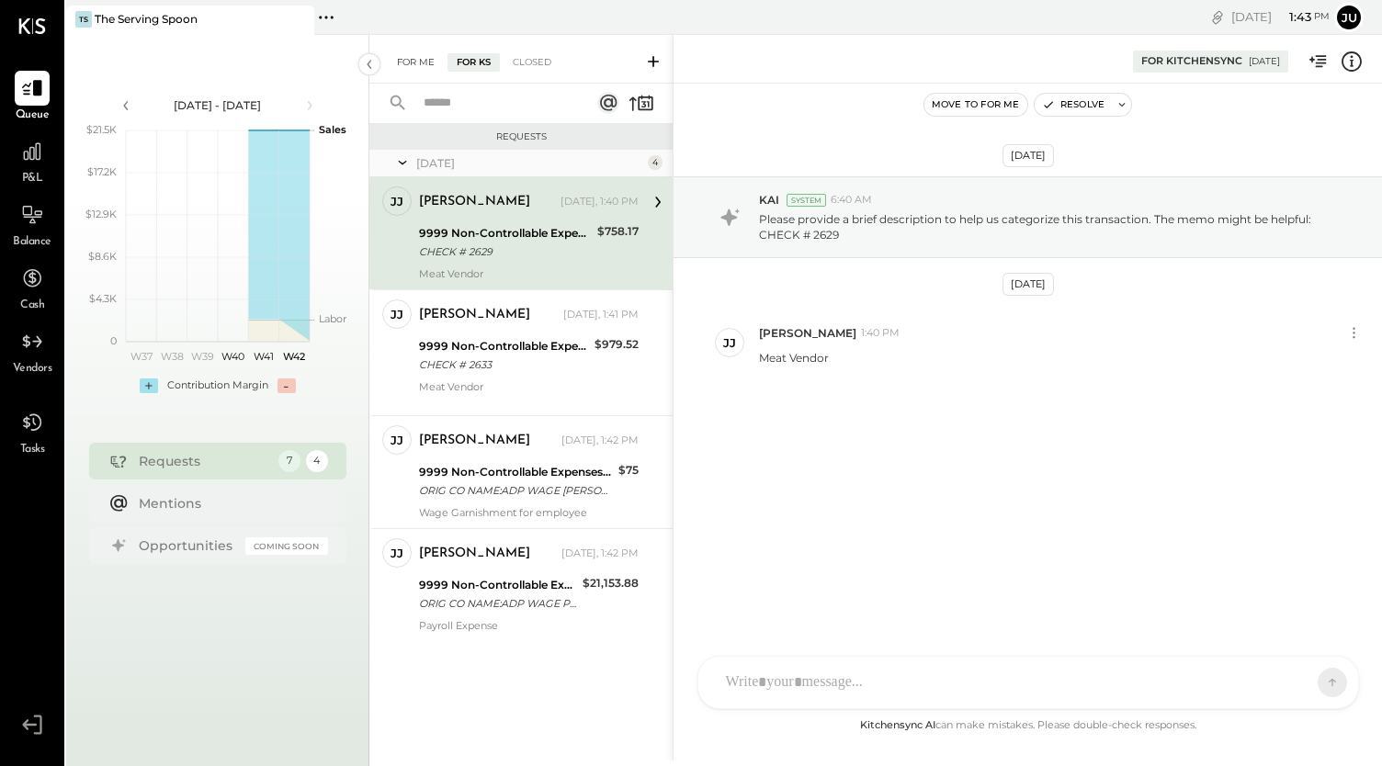
click at [413, 56] on div "For Me" at bounding box center [416, 62] width 56 height 18
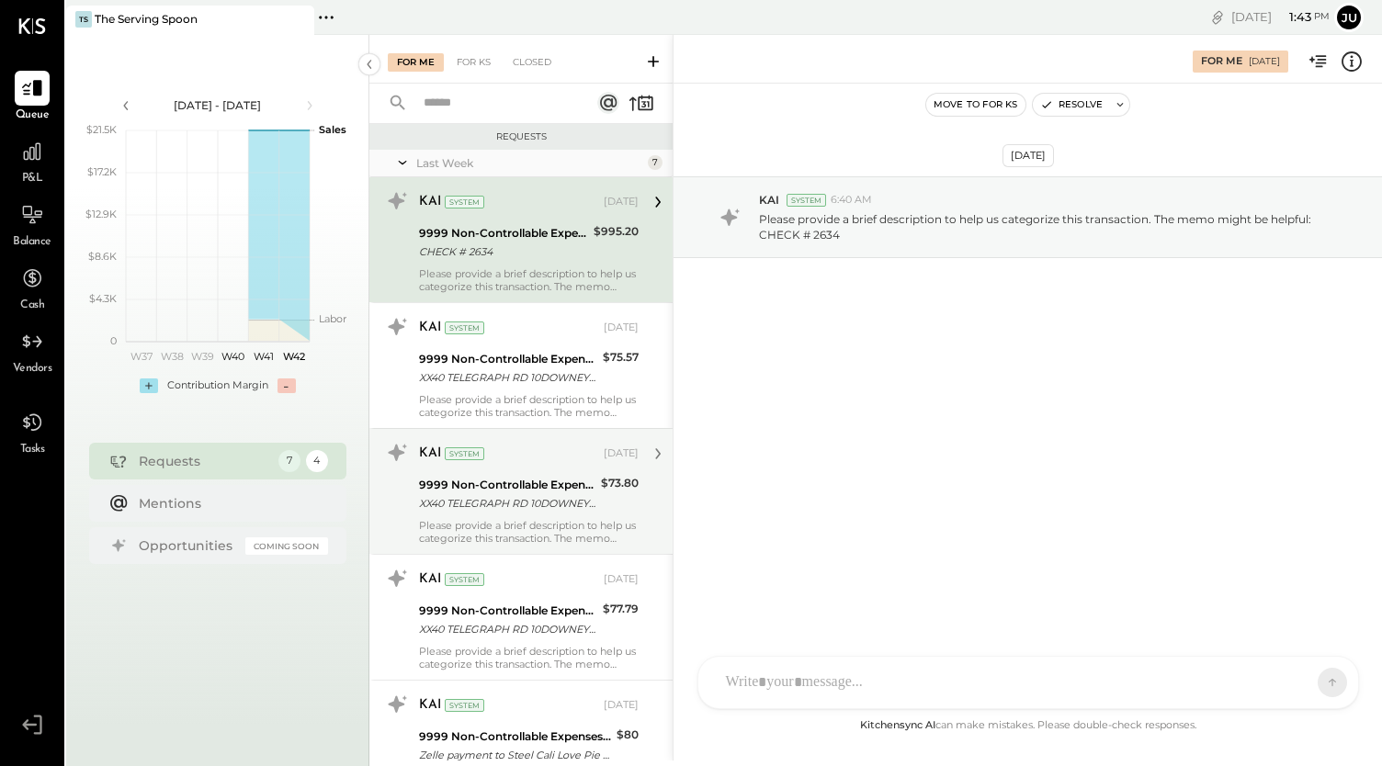
scroll to position [342, 0]
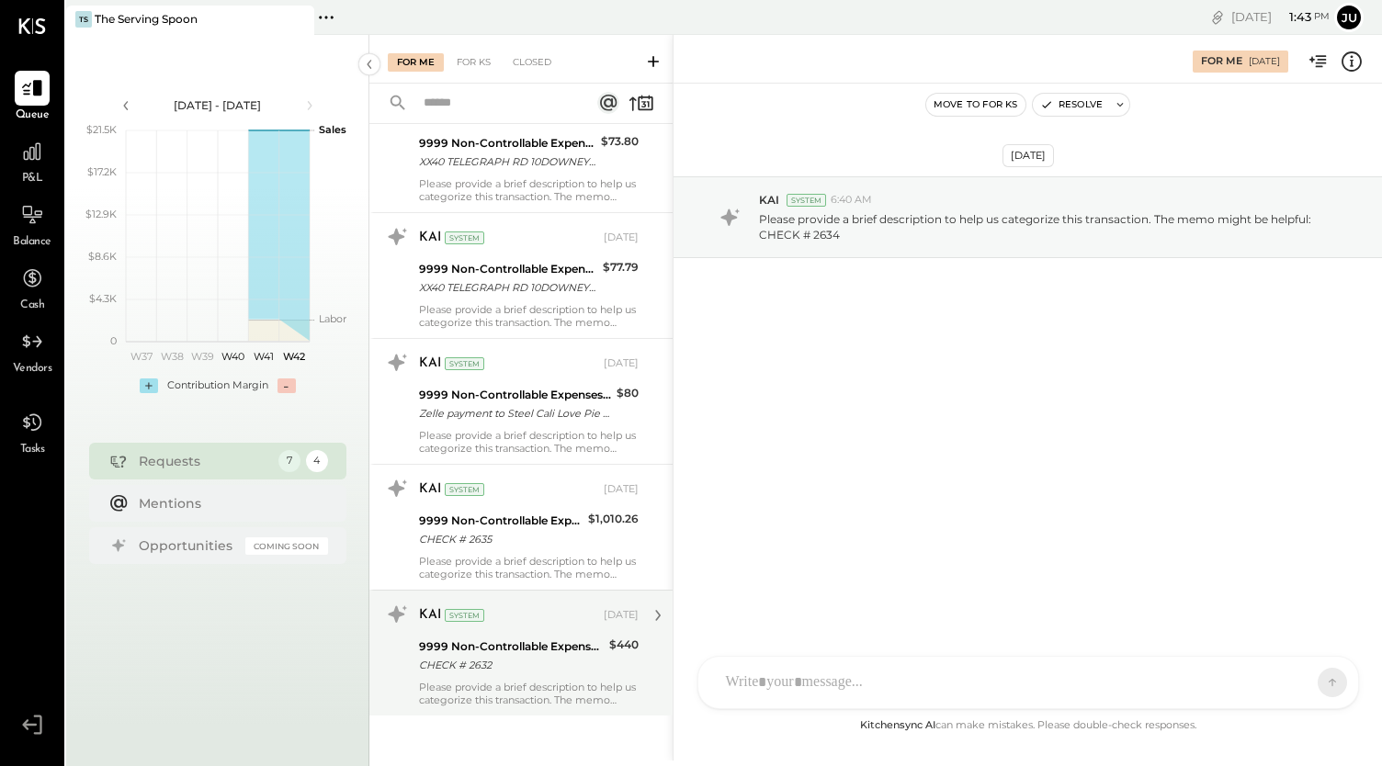
click at [512, 638] on div "9999 Non-Controllable Expenses:Other Income and Expenses:To Be Classified P&L" at bounding box center [511, 647] width 185 height 18
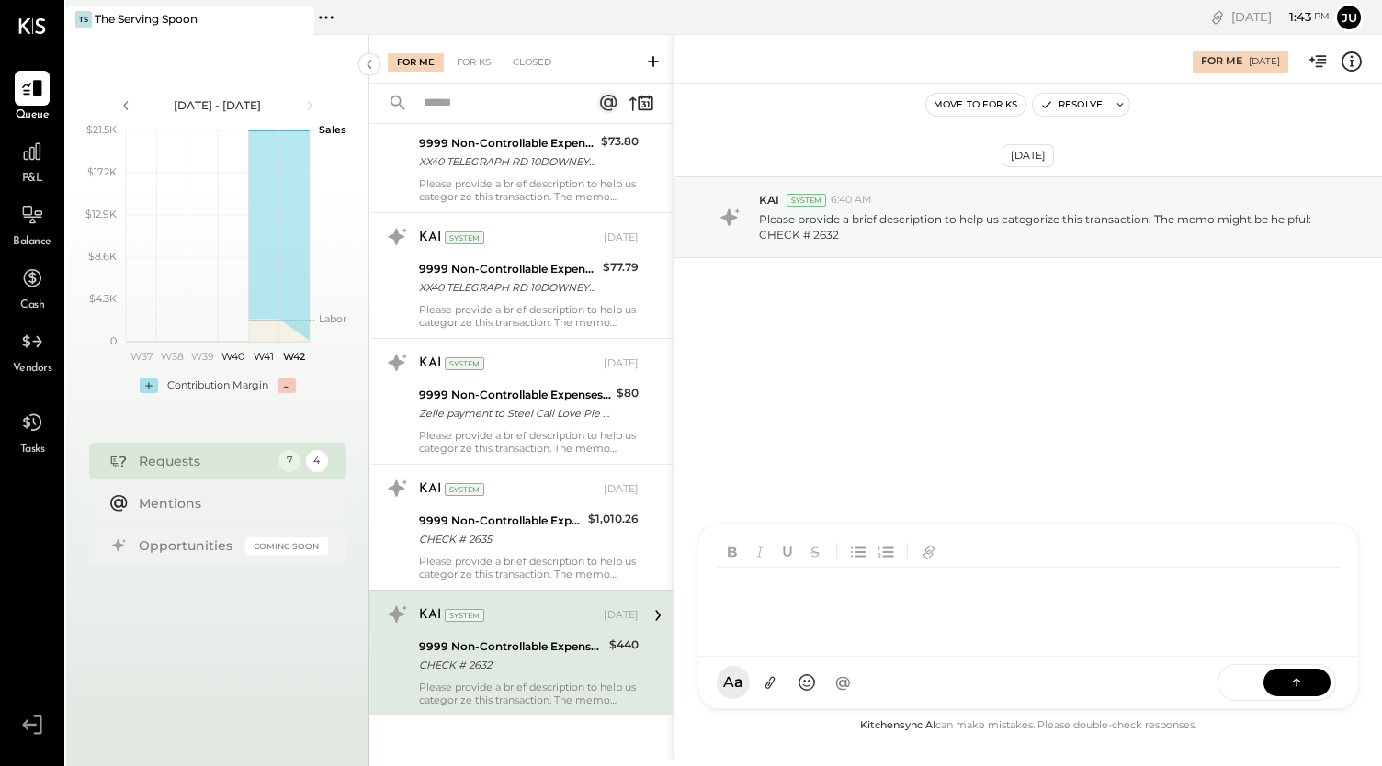
click at [890, 657] on div at bounding box center [1028, 590] width 660 height 133
click at [1277, 690] on button at bounding box center [1296, 682] width 67 height 28
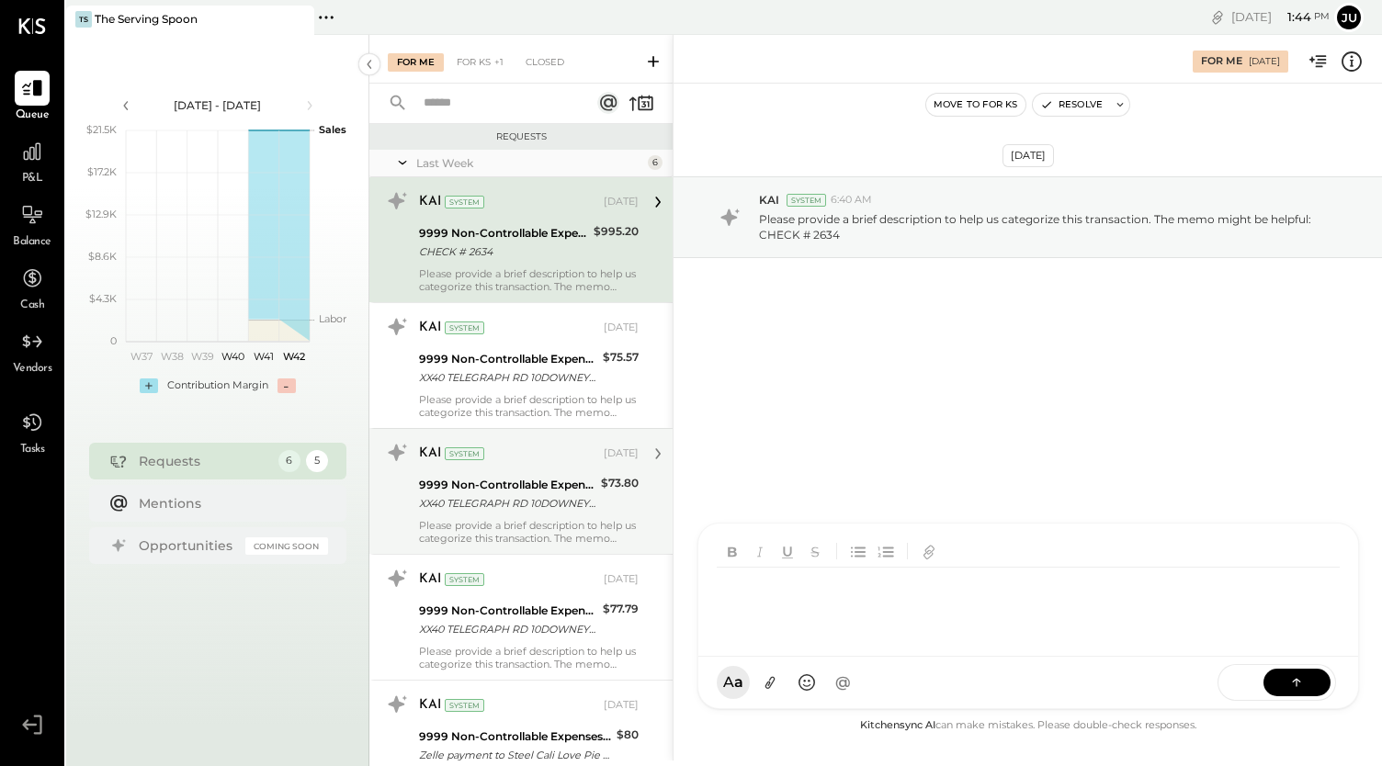
scroll to position [217, 0]
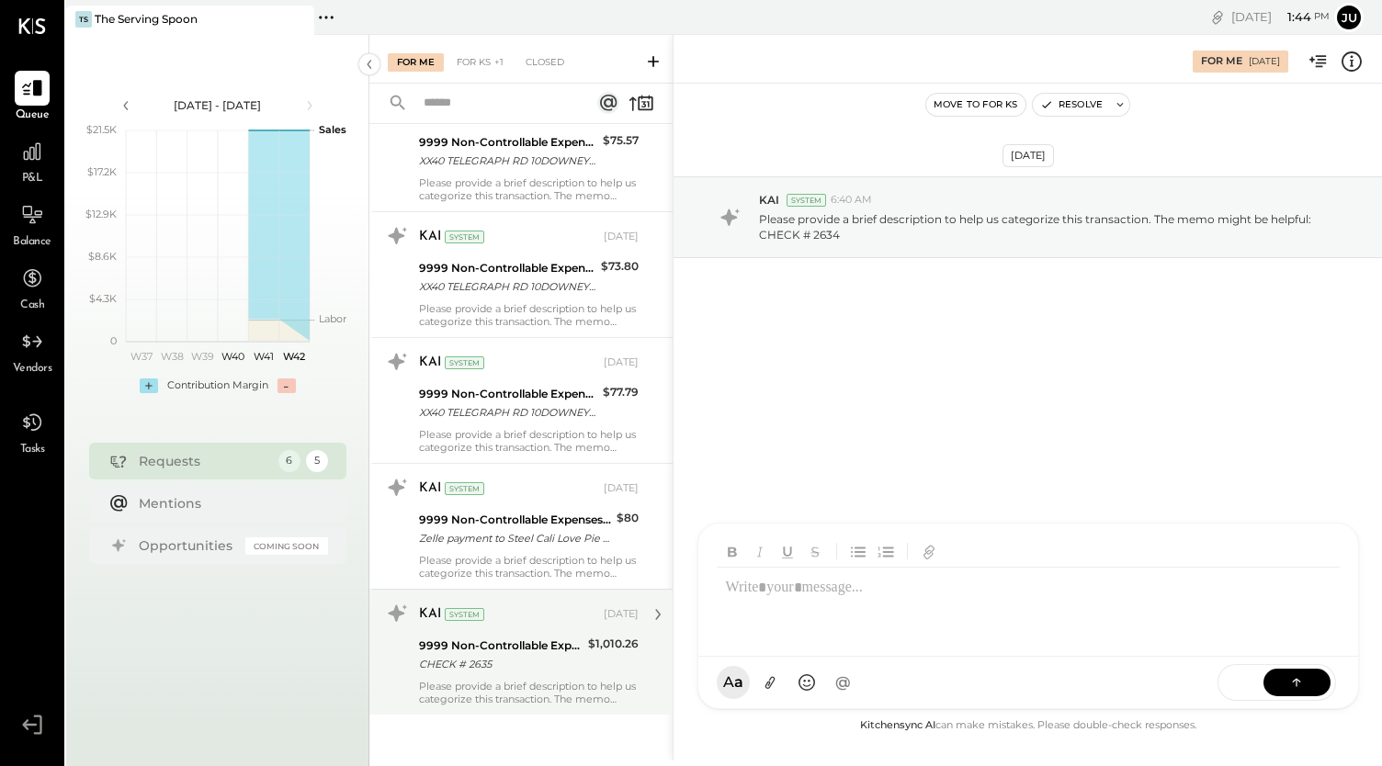
click at [531, 680] on div "Please provide a brief description to help us categorize this transaction. The …" at bounding box center [529, 693] width 220 height 26
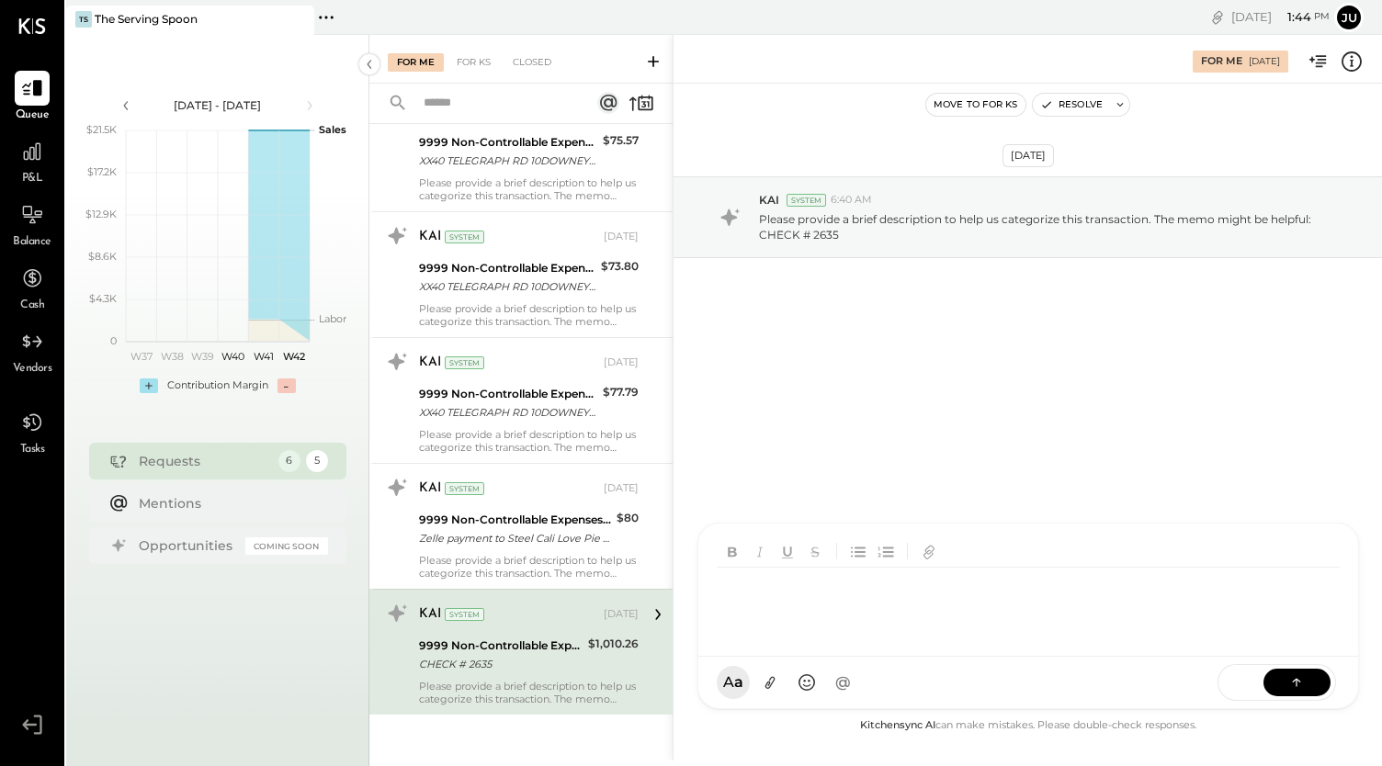
click at [860, 691] on div "DS [PERSON_NAME] [PERSON_NAME] [PERSON_NAME] [PERSON_NAME] MESSAGE SUGGESTION R…" at bounding box center [1028, 616] width 662 height 187
click at [1289, 684] on icon at bounding box center [1296, 682] width 18 height 18
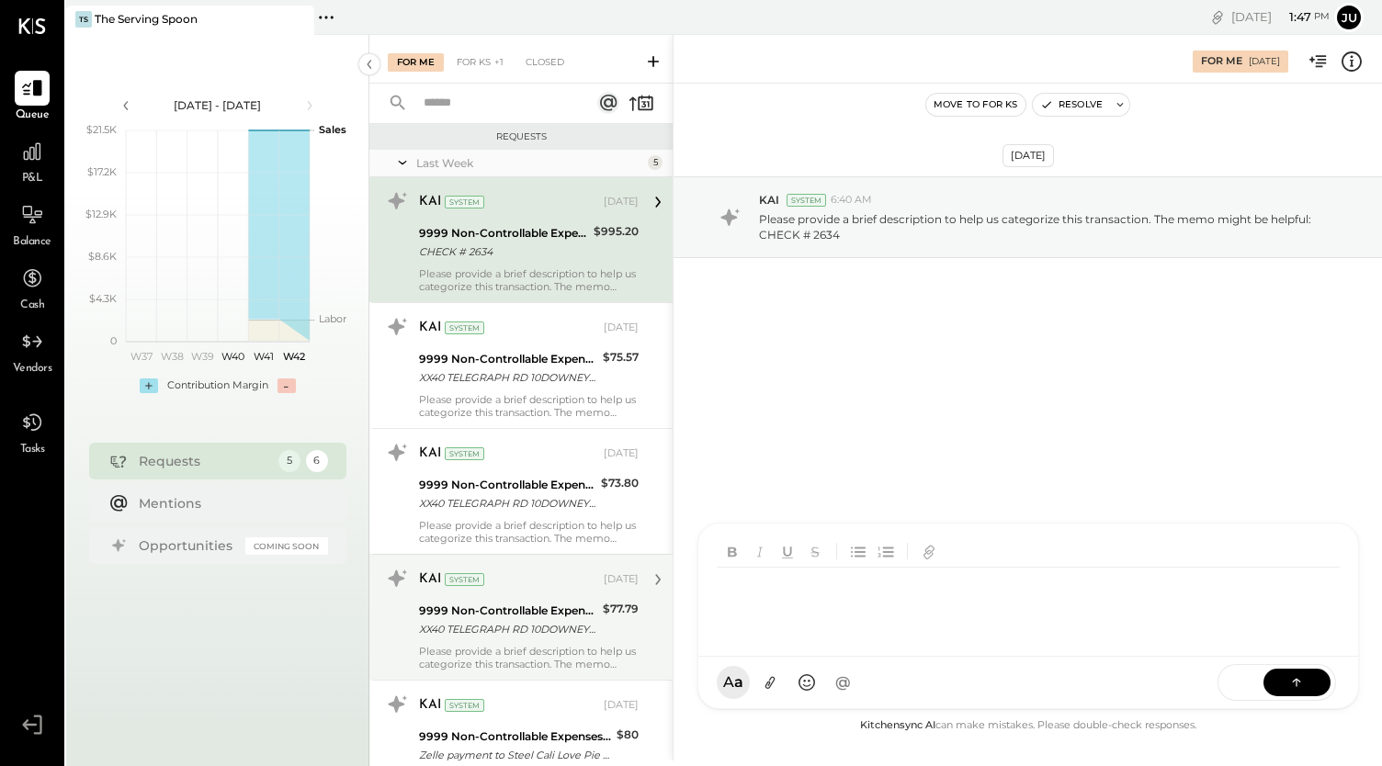
scroll to position [91, 0]
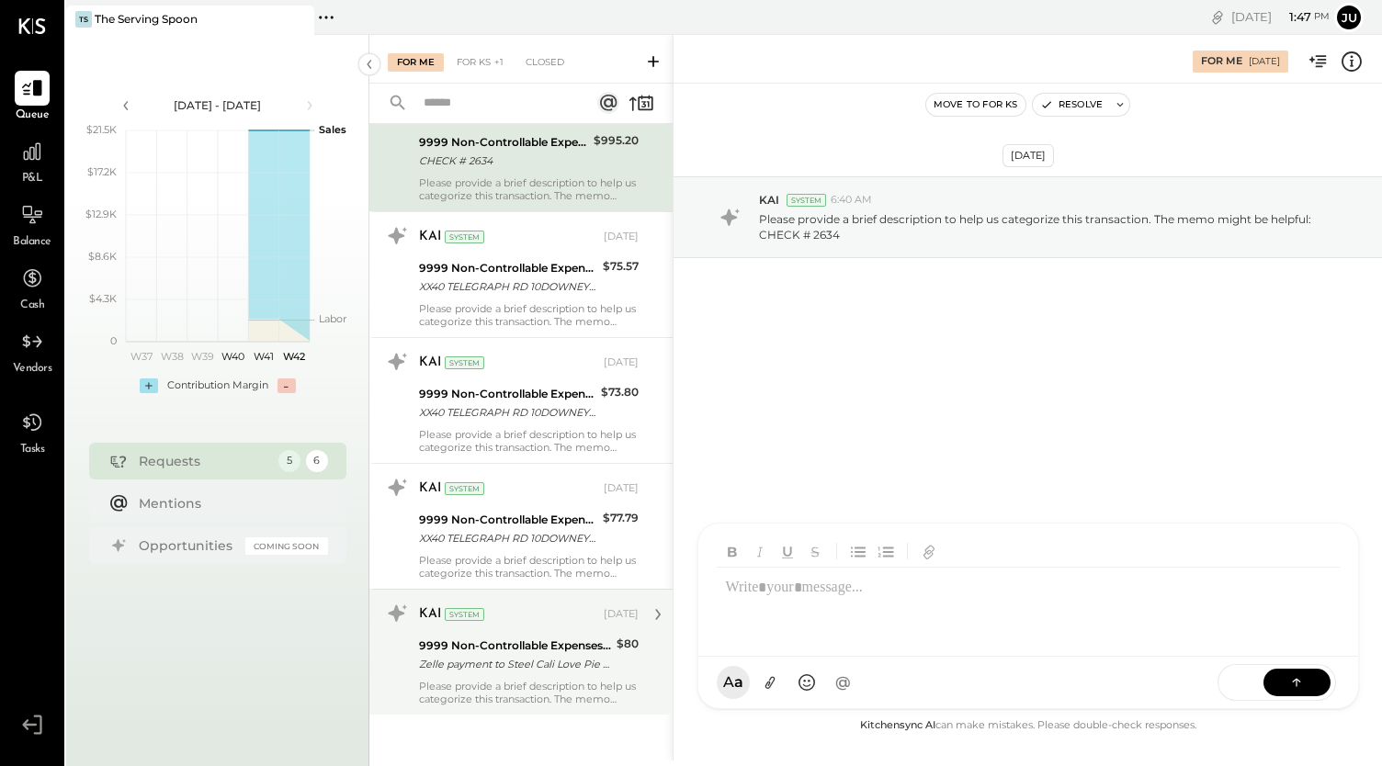
click at [504, 680] on div "Please provide a brief description to help us categorize this transaction. The …" at bounding box center [529, 693] width 220 height 26
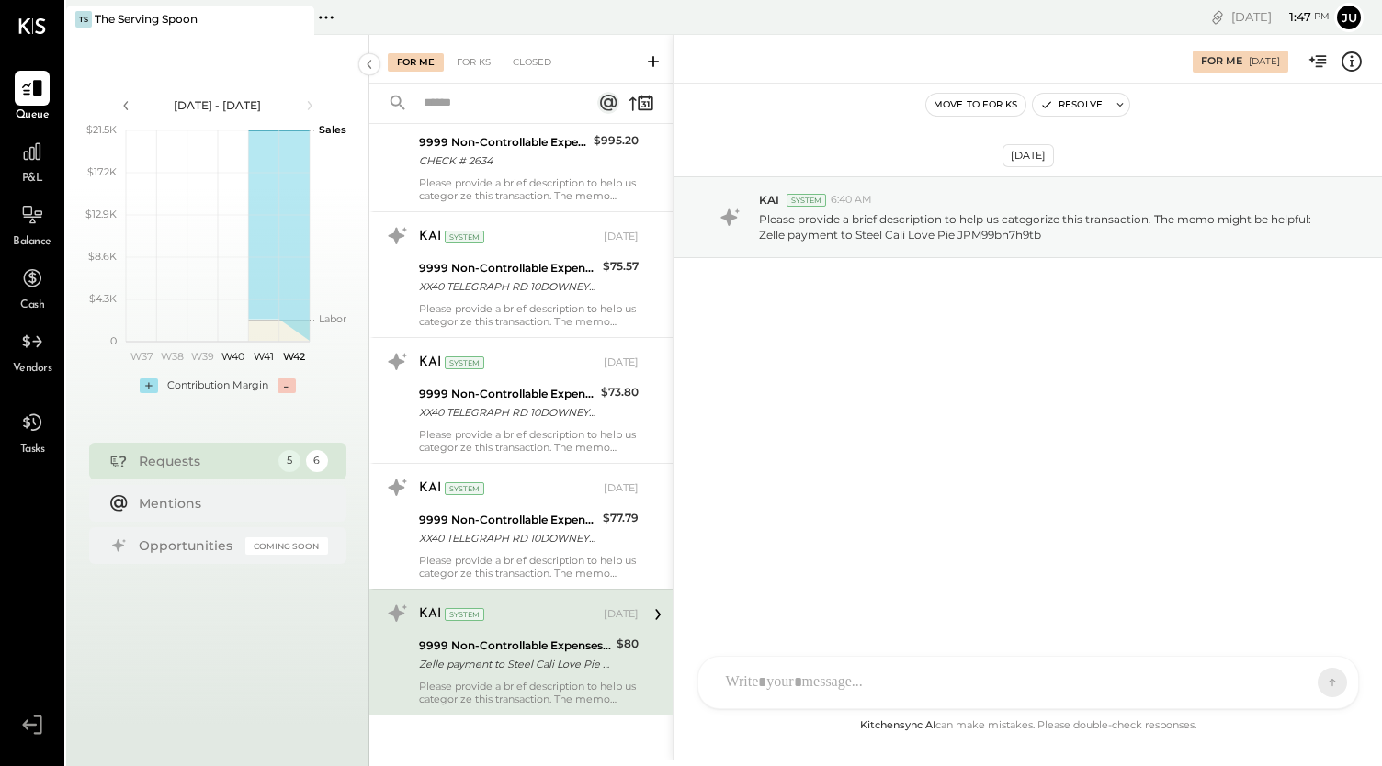
click at [766, 692] on div "DS [PERSON_NAME] [PERSON_NAME] [PERSON_NAME] [PERSON_NAME] Use Shift + Return t…" at bounding box center [1028, 682] width 662 height 53
click at [1297, 686] on icon at bounding box center [1296, 682] width 18 height 18
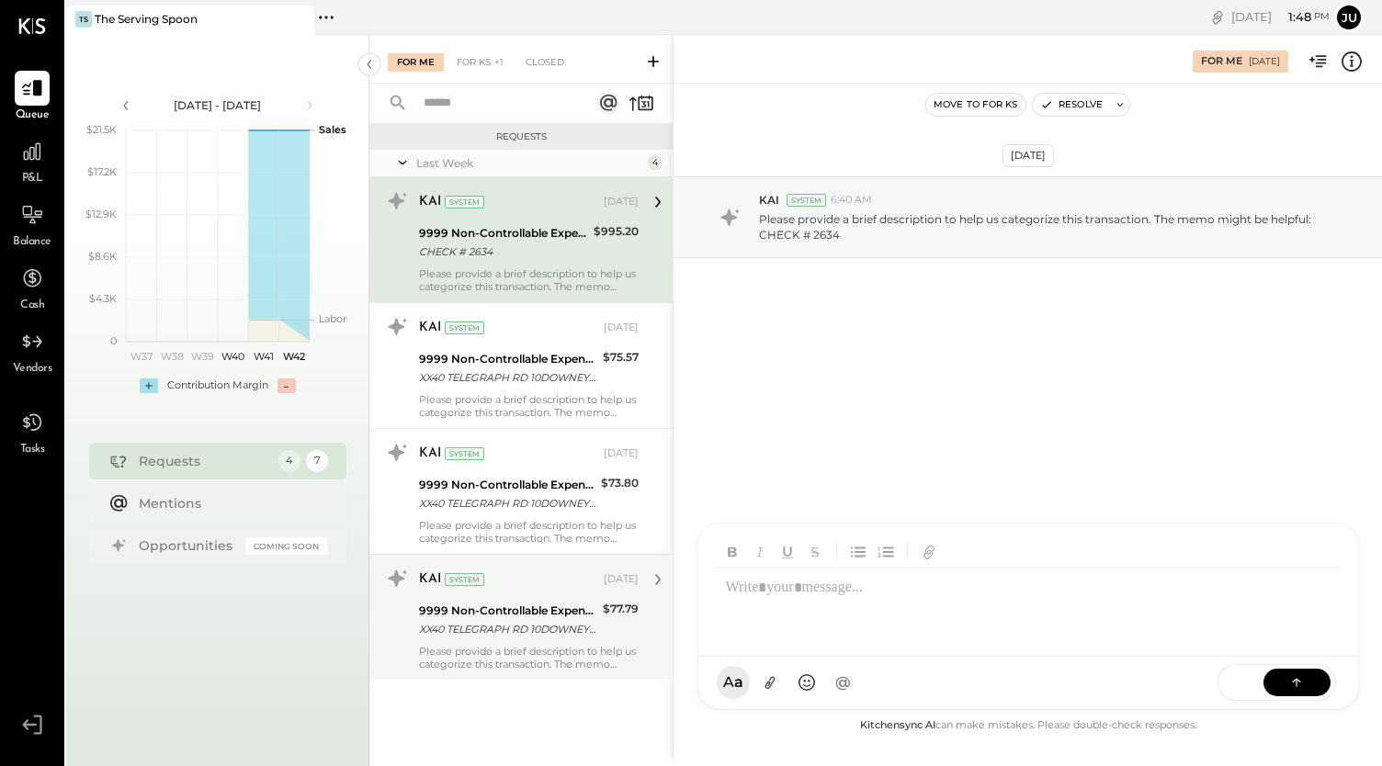
click at [497, 633] on div "XX40 TELEGRAPH RD 10DOWNEY CA XXXX1000" at bounding box center [508, 629] width 178 height 18
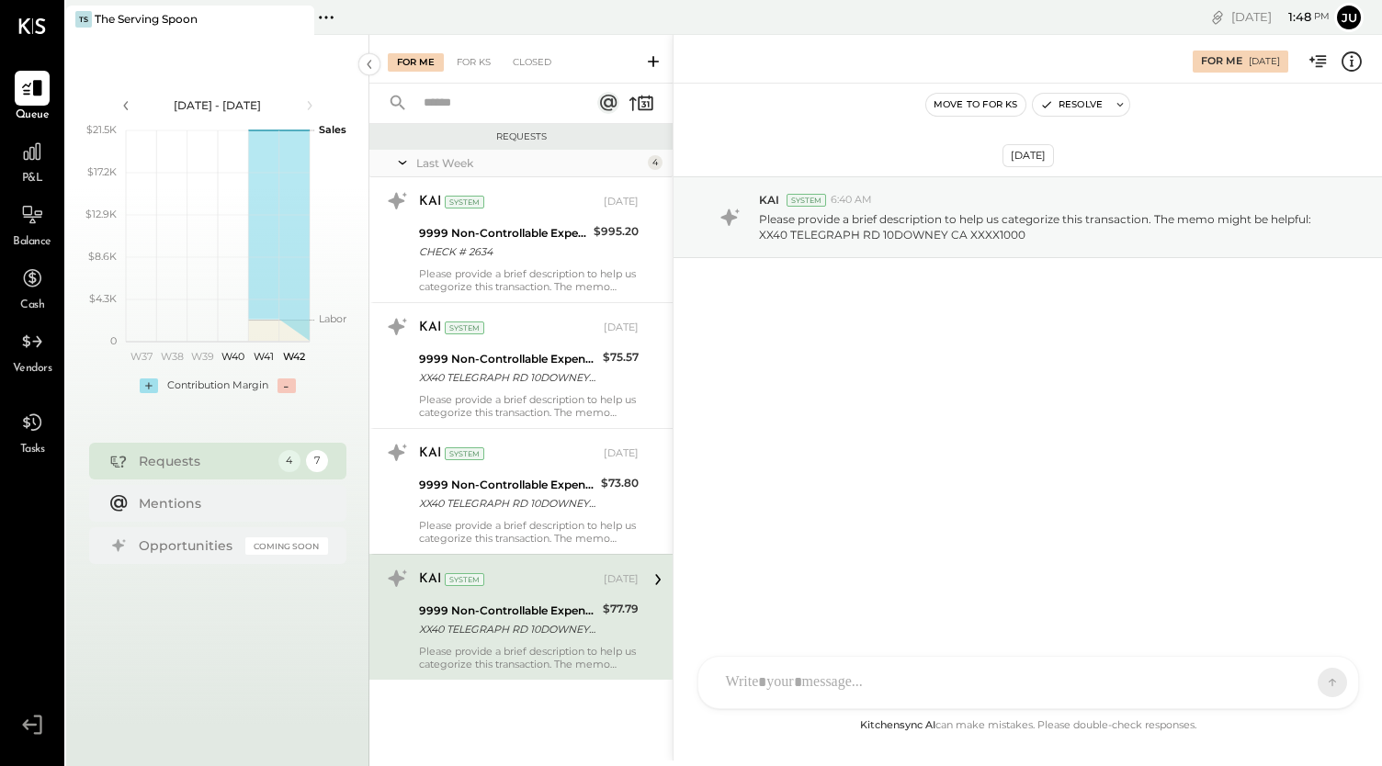
click at [935, 691] on div at bounding box center [1028, 682] width 660 height 51
click at [847, 679] on span "@" at bounding box center [843, 683] width 17 height 19
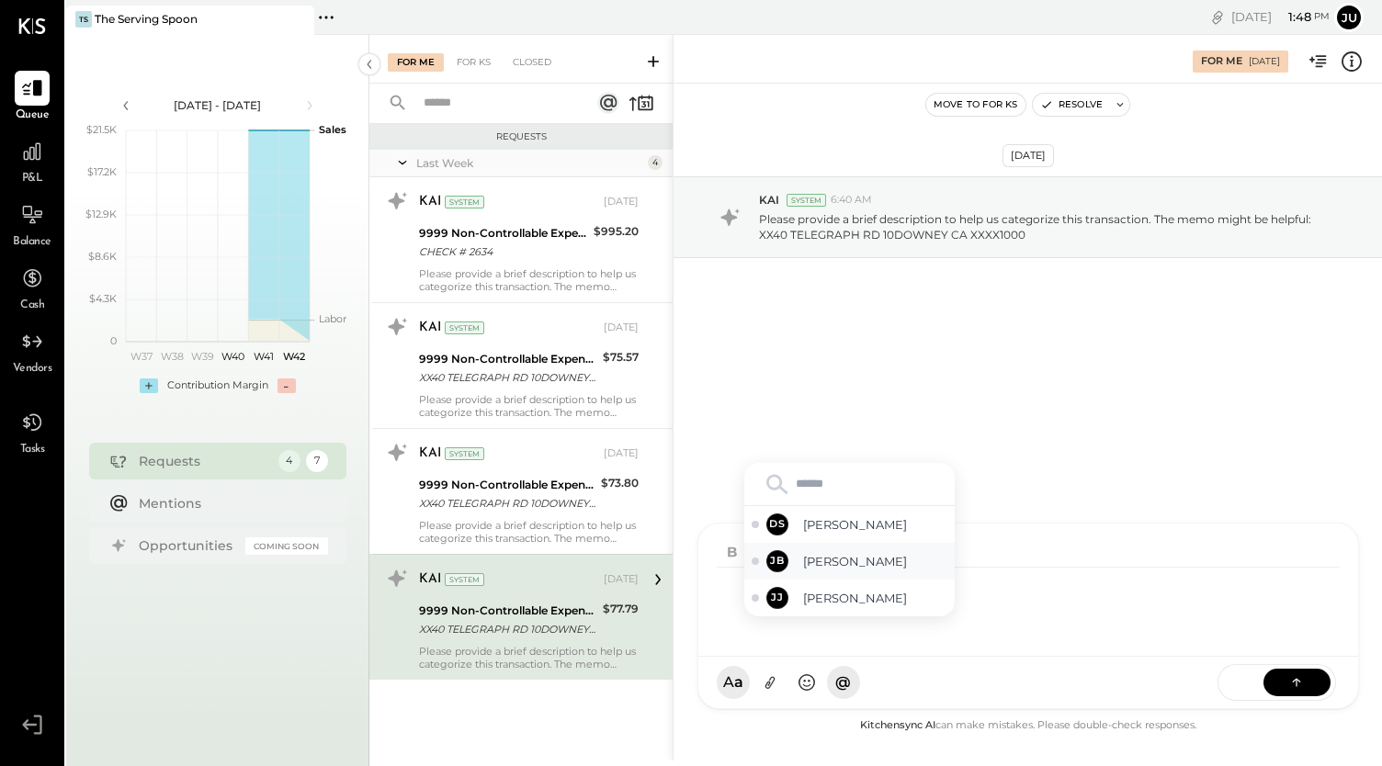
click at [854, 563] on span "[PERSON_NAME]" at bounding box center [875, 561] width 144 height 17
click at [844, 681] on span "@" at bounding box center [843, 683] width 17 height 19
click at [766, 561] on div "JB" at bounding box center [777, 561] width 22 height 22
click at [788, 595] on div "[PERSON_NAME]" at bounding box center [849, 598] width 210 height 37
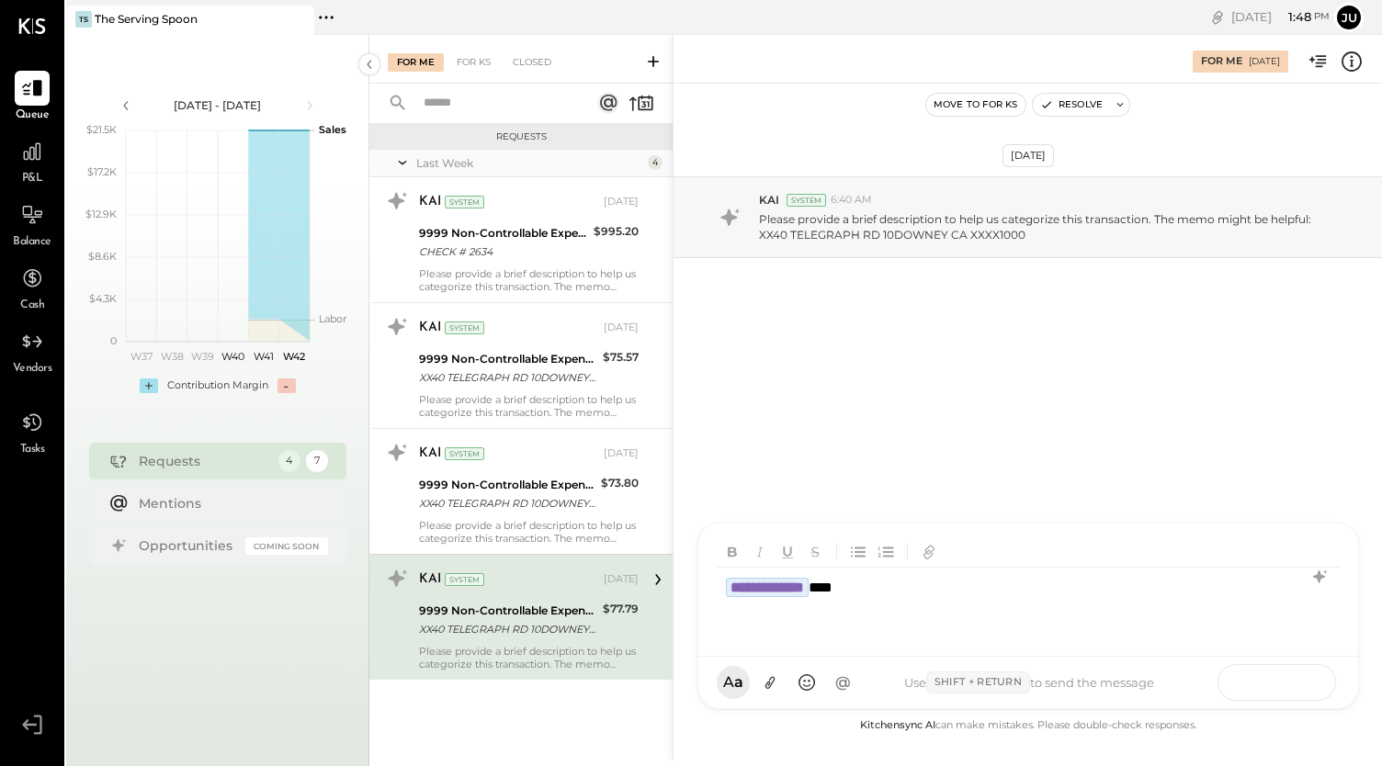
click at [1285, 673] on button at bounding box center [1296, 682] width 67 height 28
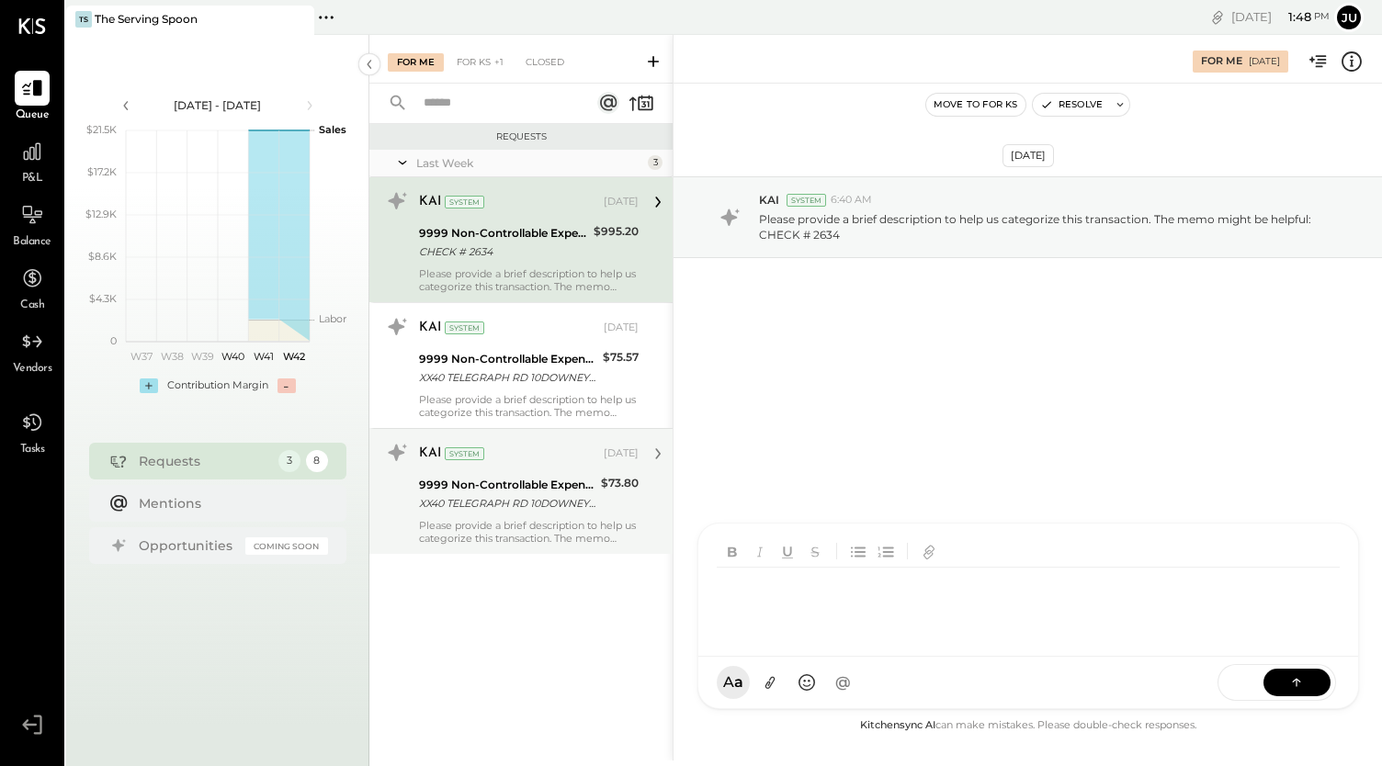
click at [524, 471] on div "KAI System [DATE] 9999 Non-Controllable Expenses:Other Income and Expenses:To B…" at bounding box center [529, 491] width 220 height 107
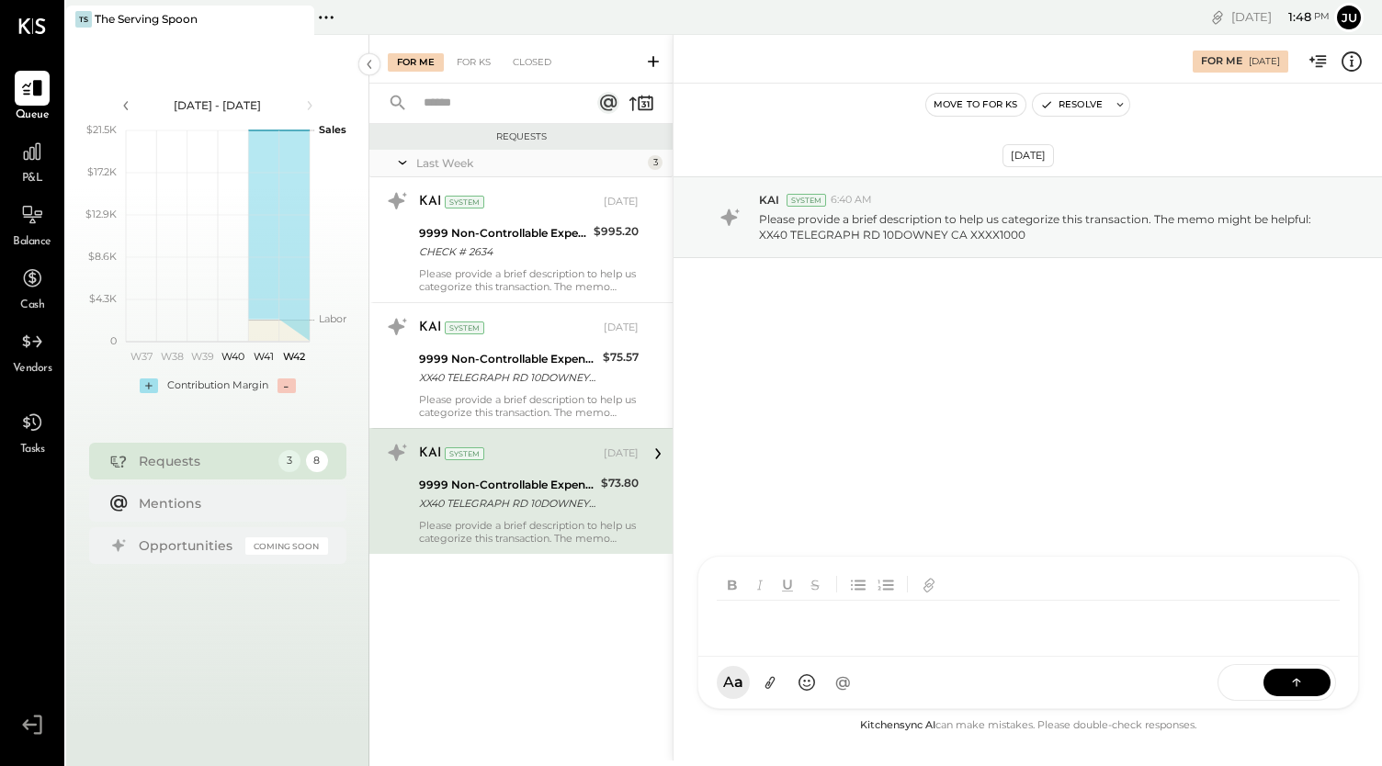
click at [795, 641] on div at bounding box center [1012, 621] width 591 height 40
click at [829, 603] on span "[PERSON_NAME]" at bounding box center [875, 598] width 144 height 17
click at [1278, 684] on button at bounding box center [1296, 682] width 67 height 28
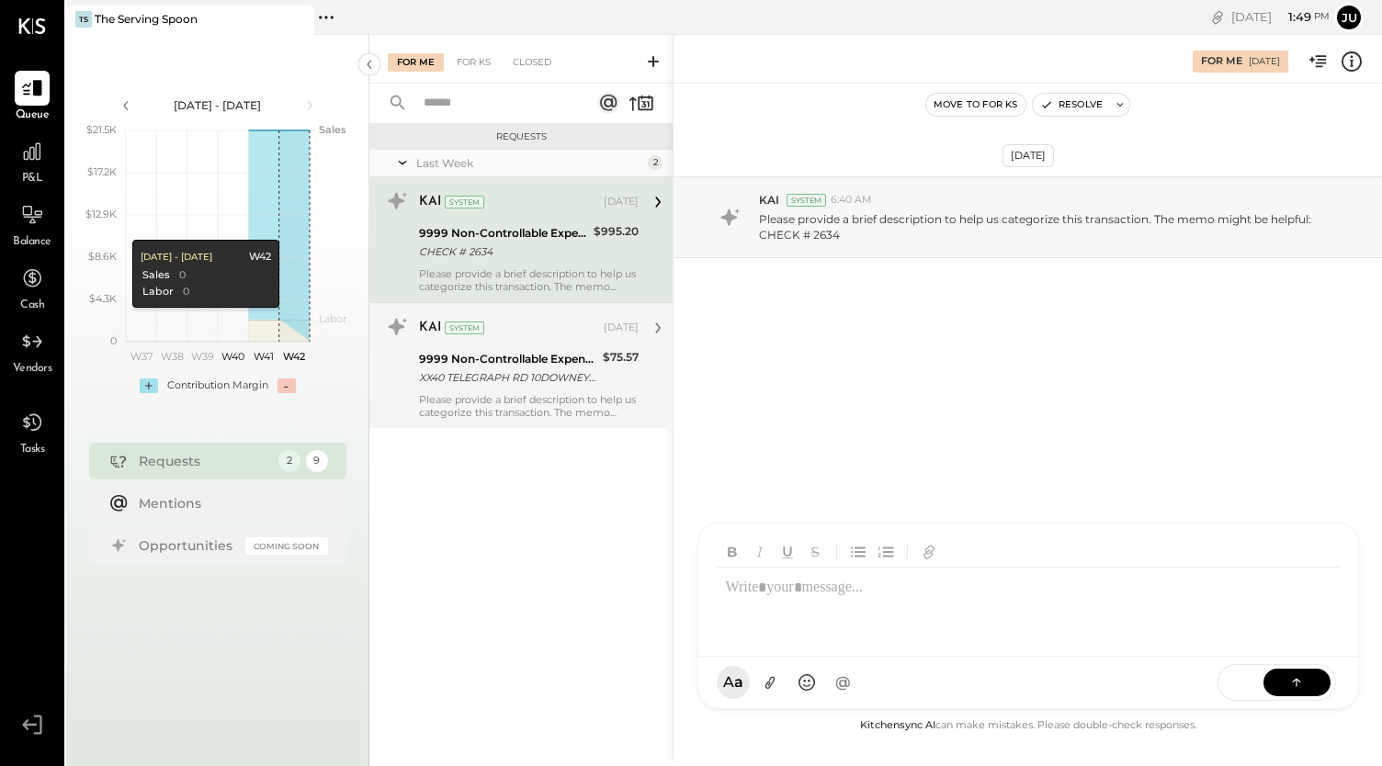
click at [508, 396] on div "Please provide a brief description to help us categorize this transaction. The …" at bounding box center [529, 406] width 220 height 26
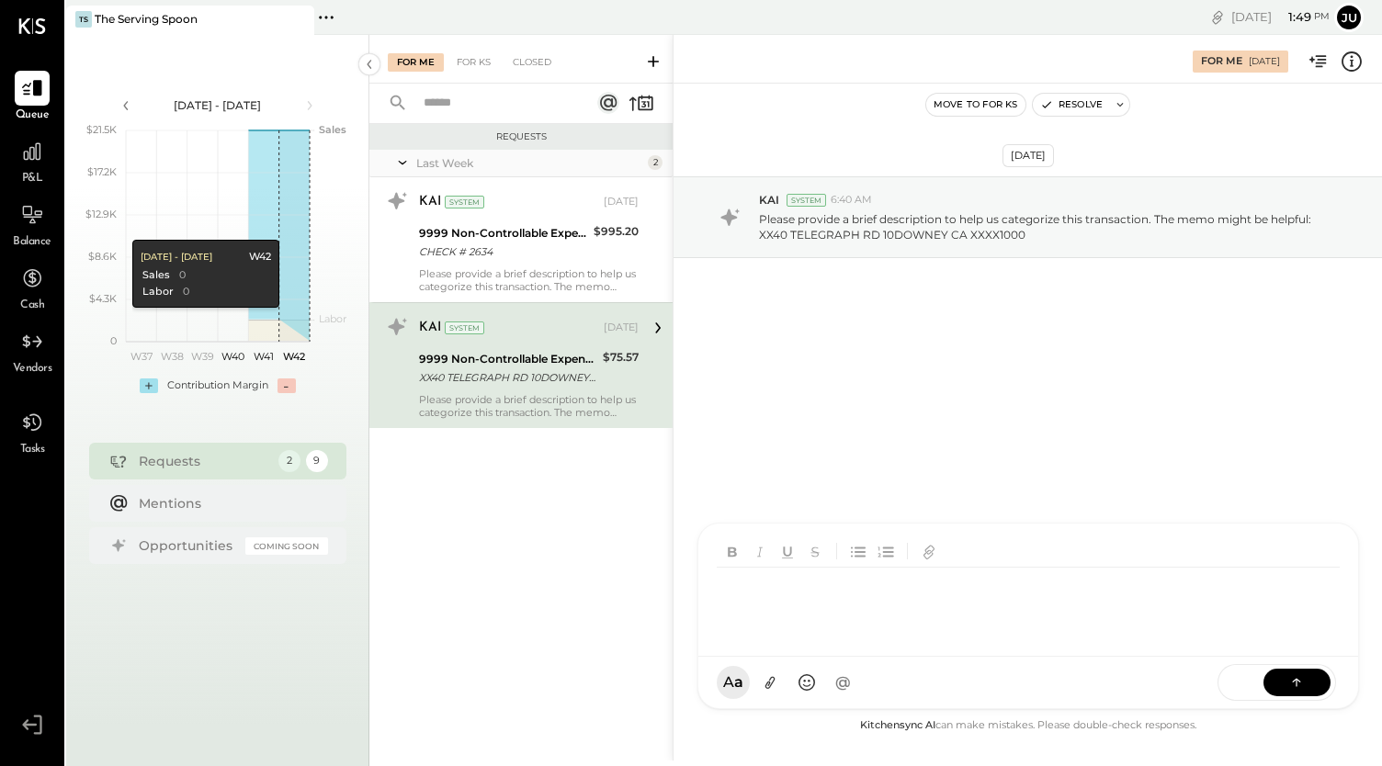
click at [806, 641] on div at bounding box center [1032, 605] width 630 height 74
type input "****"
click at [827, 606] on span "[PERSON_NAME]" at bounding box center [875, 598] width 144 height 17
click at [1285, 683] on button at bounding box center [1296, 682] width 67 height 28
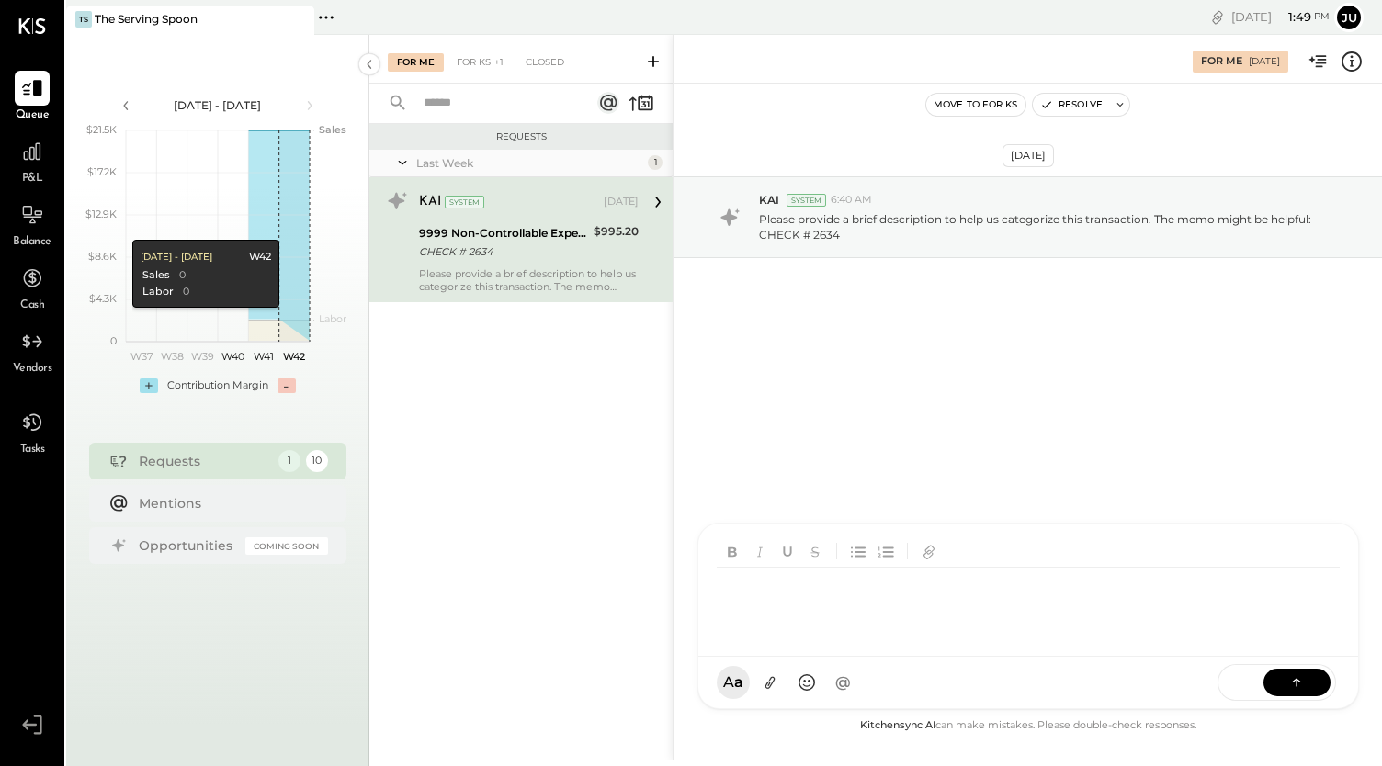
click at [527, 268] on div "Please provide a brief description to help us categorize this transaction. The …" at bounding box center [529, 280] width 220 height 26
click at [814, 680] on div at bounding box center [1012, 683] width 591 height 40
click at [1274, 685] on button at bounding box center [1296, 682] width 67 height 28
